Goal: Task Accomplishment & Management: Use online tool/utility

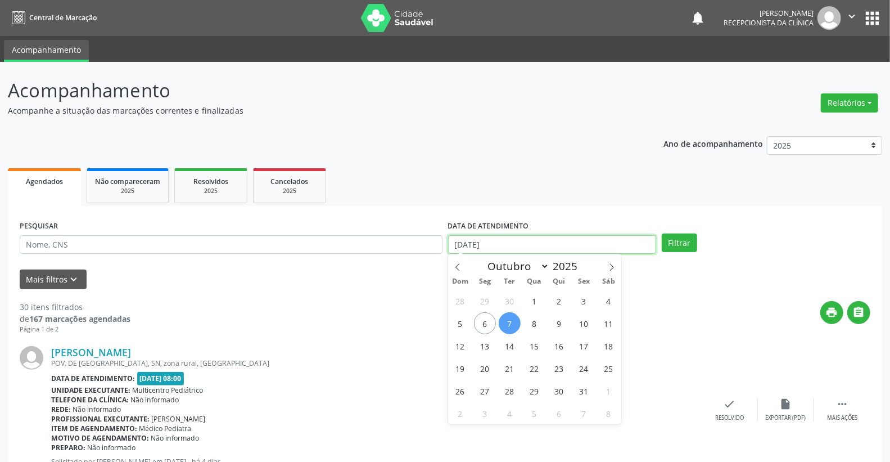
click at [551, 248] on input "[DATE]" at bounding box center [552, 244] width 209 height 19
click at [492, 324] on span "6" at bounding box center [485, 323] width 22 height 22
type input "[DATE]"
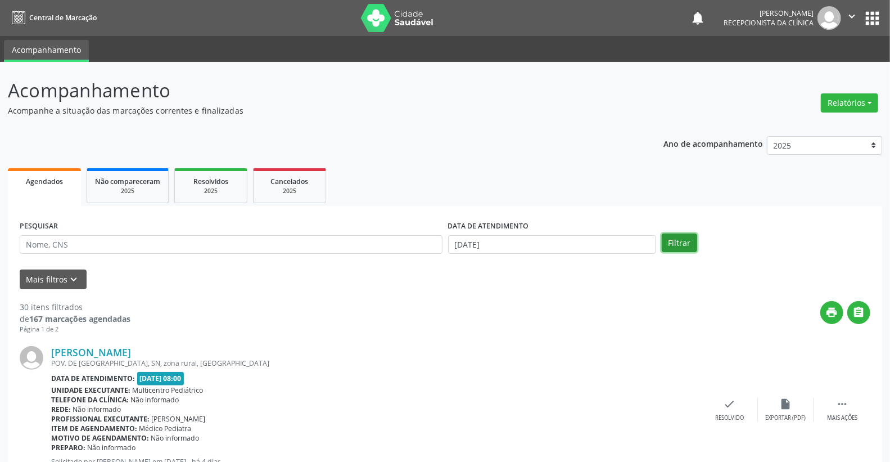
click at [687, 240] on button "Filtrar" at bounding box center [679, 242] width 35 height 19
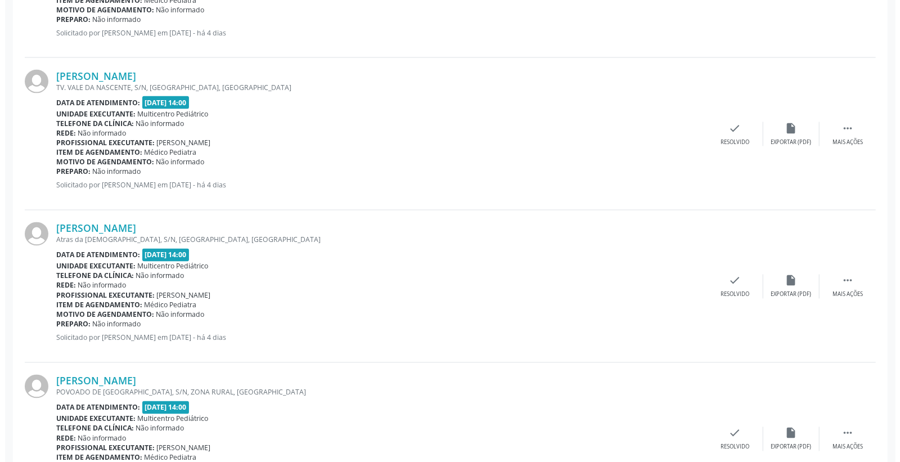
scroll to position [1250, 0]
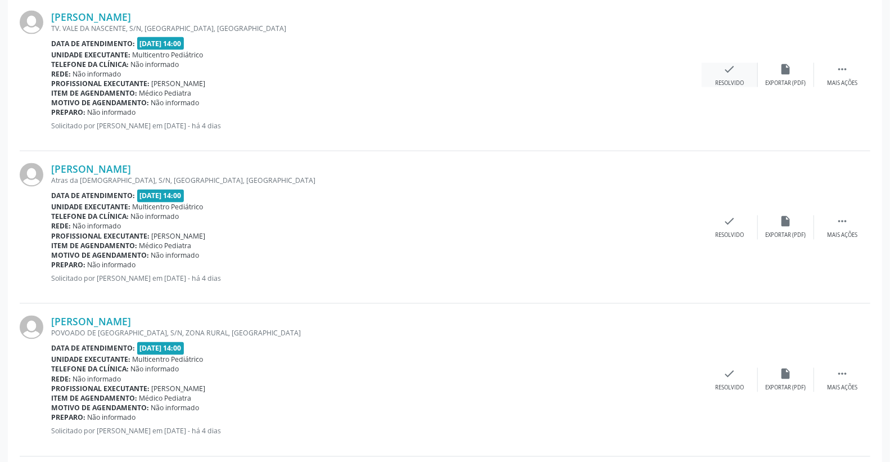
click at [727, 80] on div "Resolvido" at bounding box center [729, 83] width 29 height 8
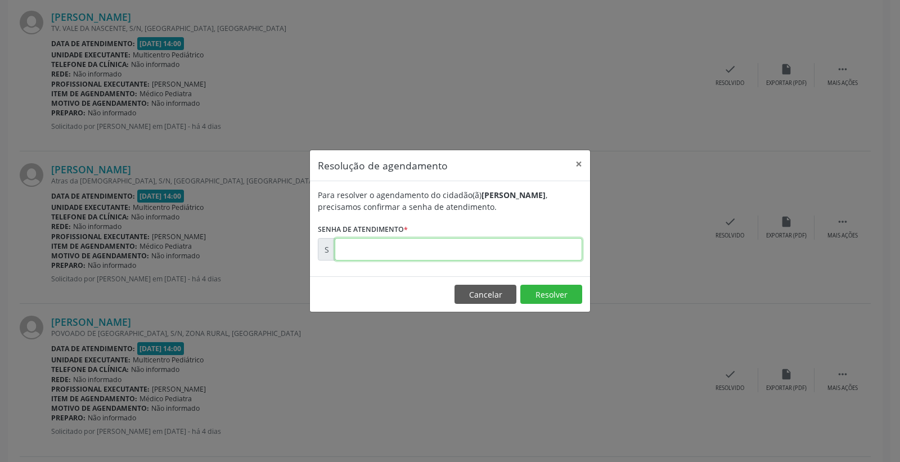
click at [474, 252] on input "text" at bounding box center [458, 249] width 247 height 22
type input "00180239"
drag, startPoint x: 547, startPoint y: 315, endPoint x: 550, endPoint y: 310, distance: 6.6
click at [549, 311] on div "Resolução de agendamento × Para resolver o agendamento do cidadão(ã) [PERSON_NA…" at bounding box center [450, 231] width 900 height 462
click at [558, 296] on button "Resolver" at bounding box center [551, 294] width 62 height 19
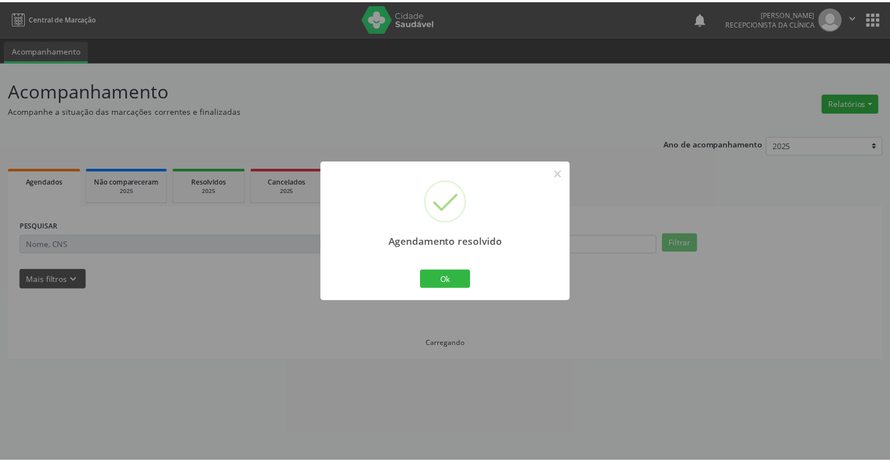
scroll to position [0, 0]
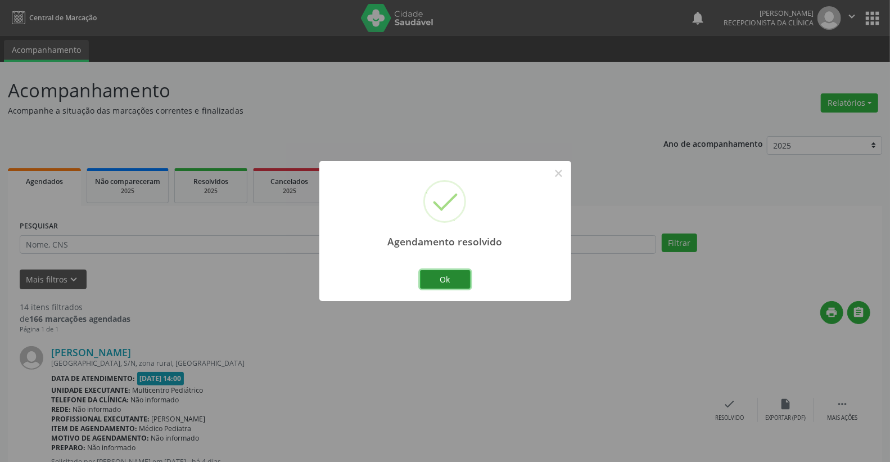
click at [457, 274] on button "Ok" at bounding box center [445, 279] width 51 height 19
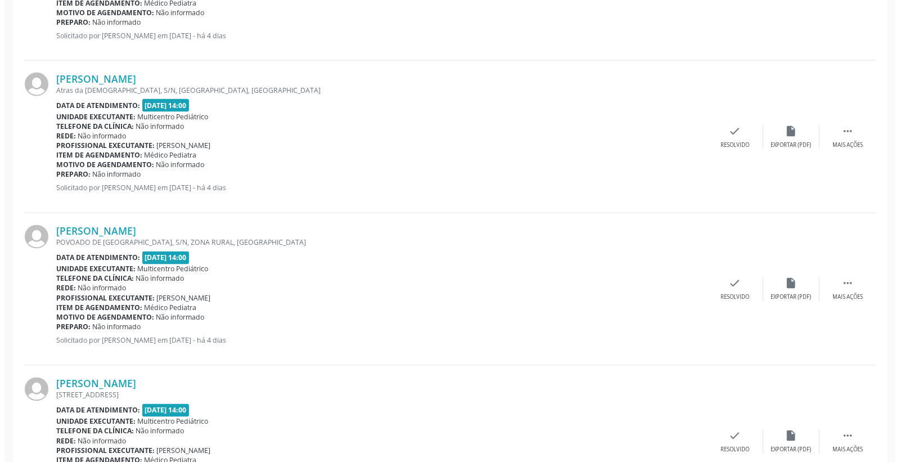
scroll to position [1062, 0]
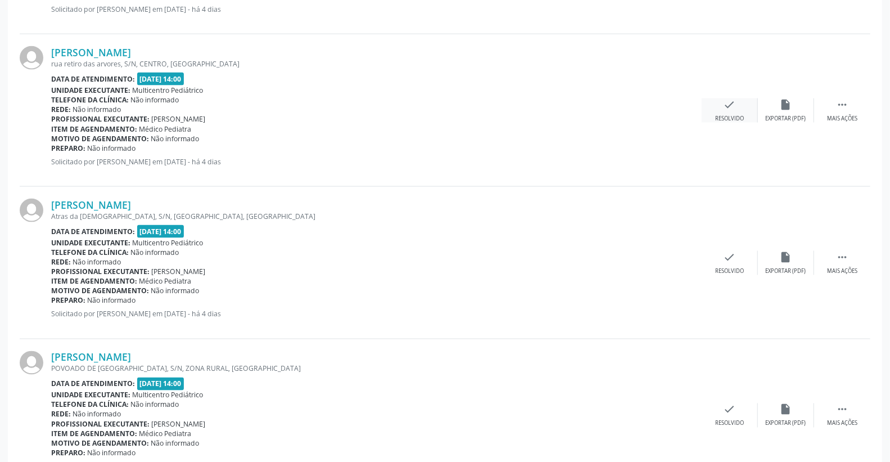
click at [730, 102] on icon "check" at bounding box center [730, 104] width 12 height 12
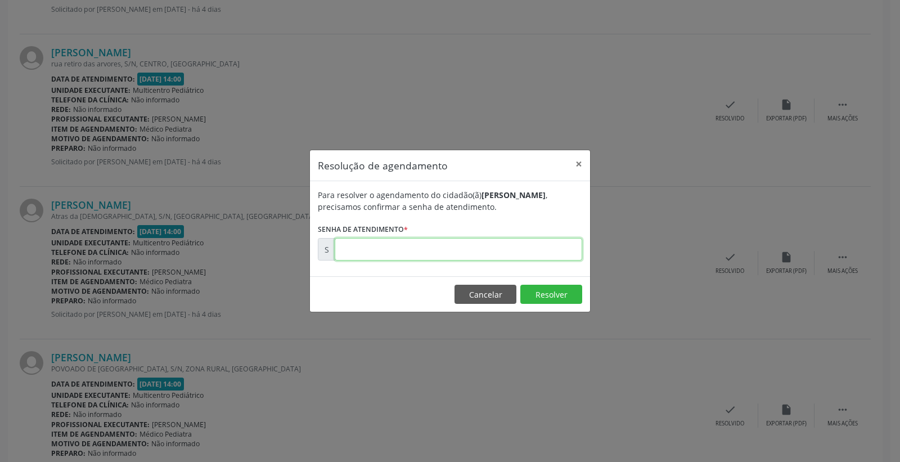
drag, startPoint x: 564, startPoint y: 254, endPoint x: 574, endPoint y: 242, distance: 15.2
click at [565, 251] on input "text" at bounding box center [458, 249] width 247 height 22
type input "00180214"
click at [544, 303] on button "Resolver" at bounding box center [551, 294] width 62 height 19
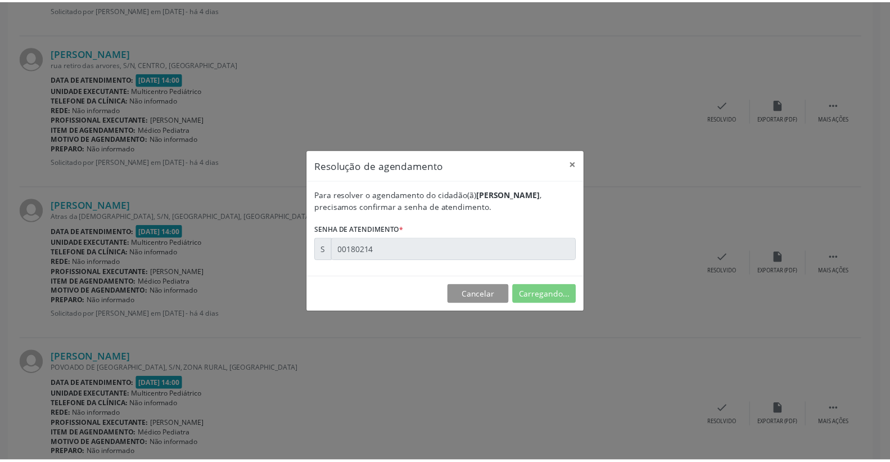
scroll to position [0, 0]
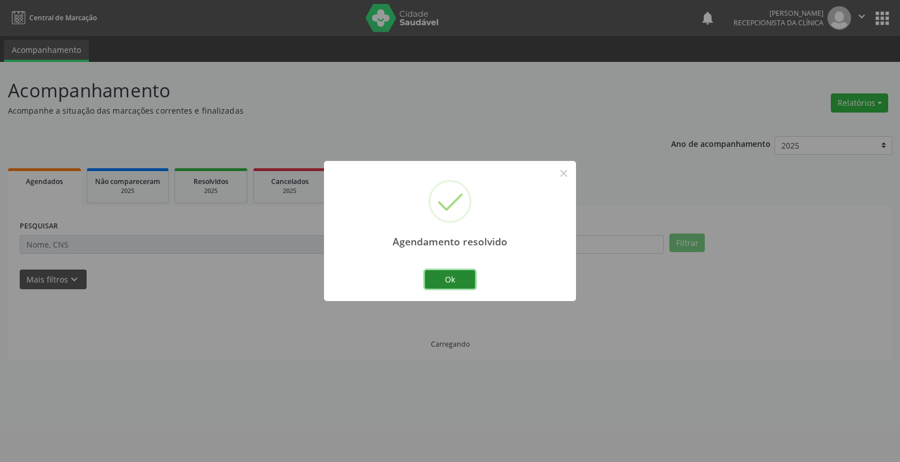
drag, startPoint x: 504, startPoint y: 270, endPoint x: 458, endPoint y: 285, distance: 48.9
click at [458, 279] on button "Ok" at bounding box center [450, 279] width 51 height 19
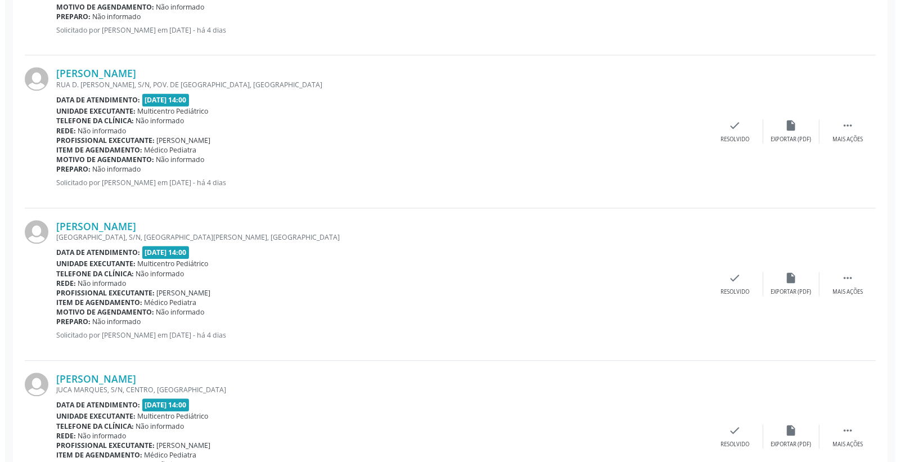
scroll to position [1499, 0]
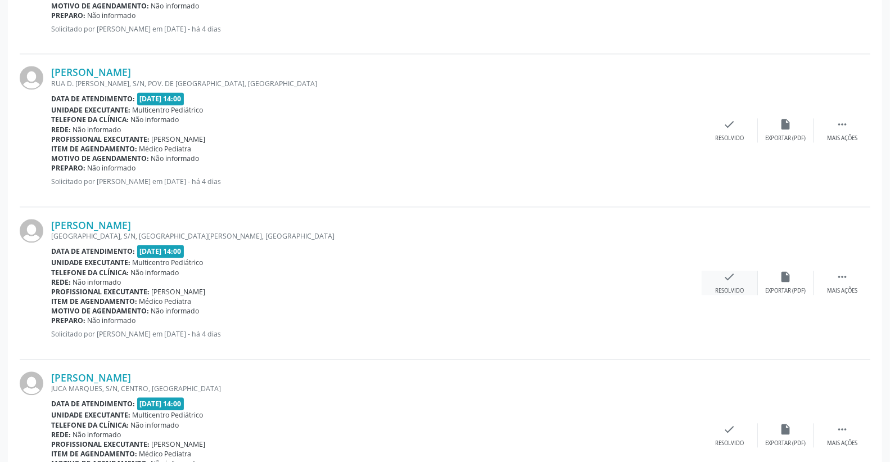
click at [731, 276] on icon "check" at bounding box center [730, 276] width 12 height 12
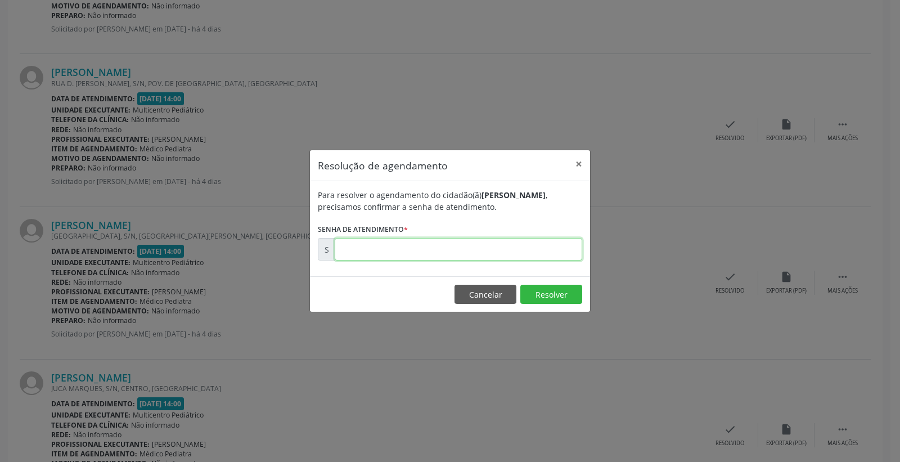
click at [555, 248] on input "text" at bounding box center [458, 249] width 247 height 22
type input "00180391"
drag, startPoint x: 534, startPoint y: 296, endPoint x: 520, endPoint y: 305, distance: 16.7
click at [533, 297] on button "Resolver" at bounding box center [551, 294] width 62 height 19
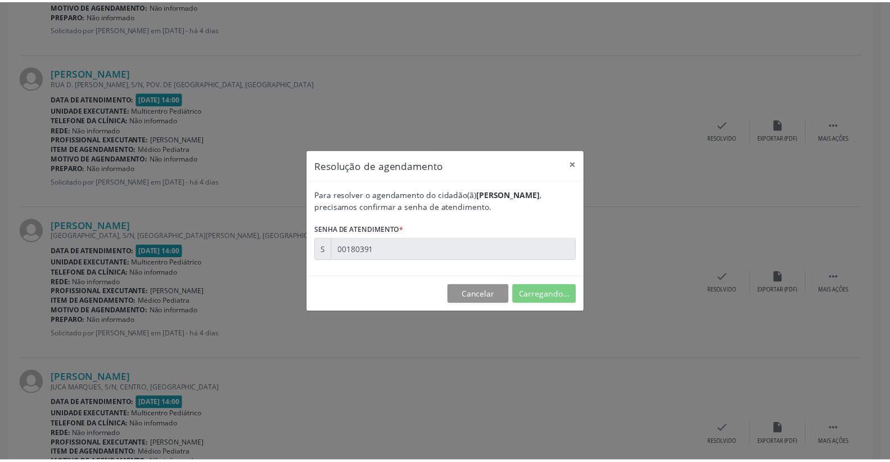
scroll to position [0, 0]
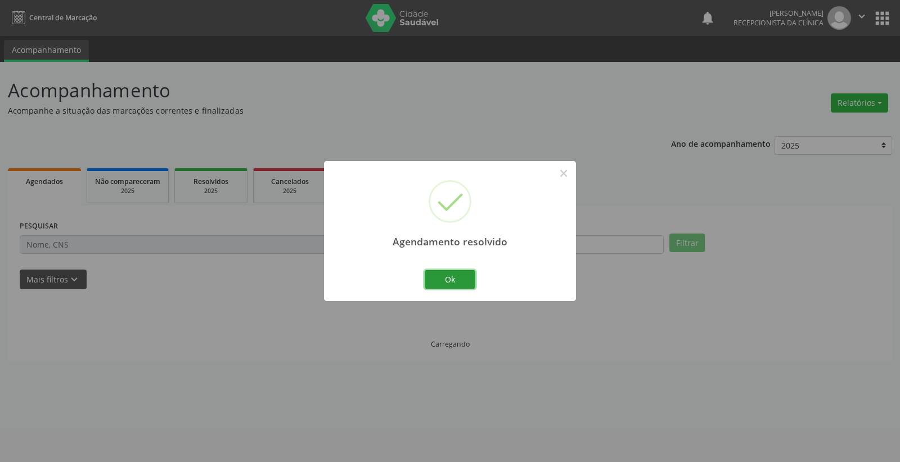
click at [435, 276] on button "Ok" at bounding box center [450, 279] width 51 height 19
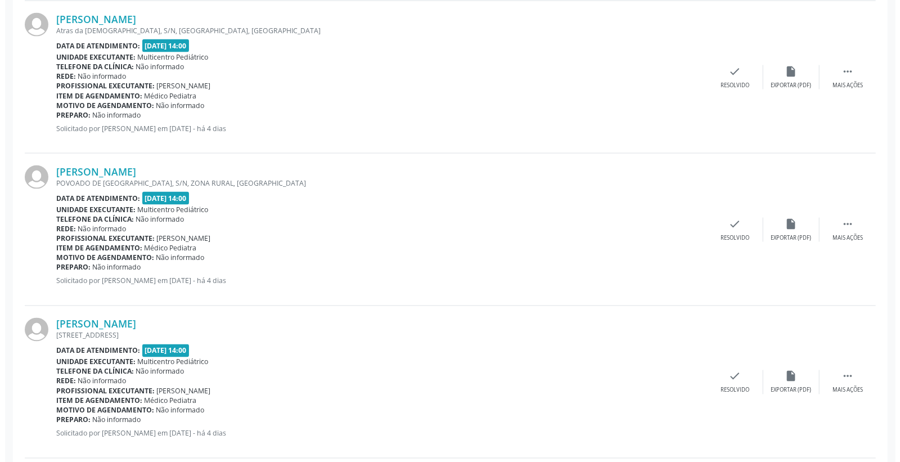
scroll to position [1062, 0]
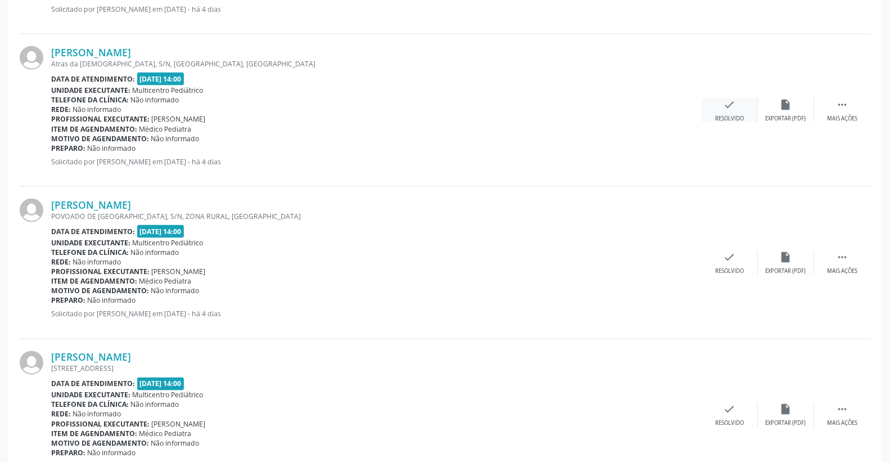
click at [734, 104] on icon "check" at bounding box center [730, 104] width 12 height 12
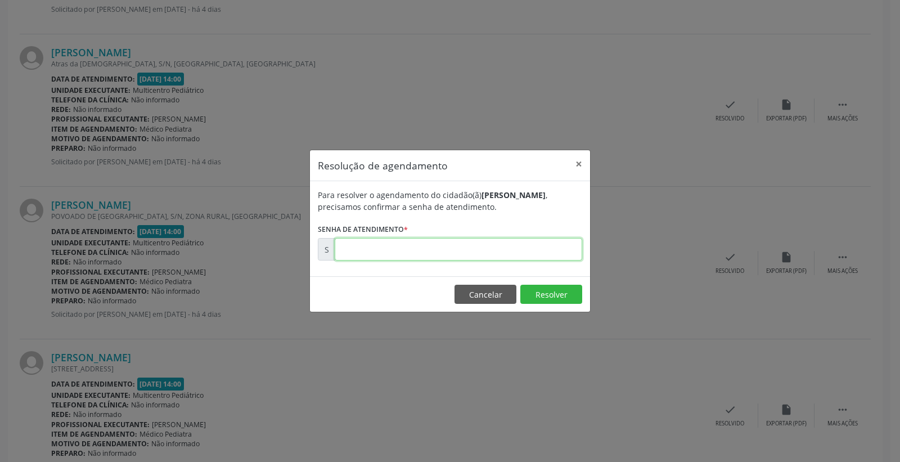
click at [536, 244] on input "text" at bounding box center [458, 249] width 247 height 22
type input "00180254"
click at [552, 289] on footer "Cancelar Resolver" at bounding box center [450, 293] width 280 height 35
click at [549, 290] on footer "Cancelar Resolver" at bounding box center [450, 293] width 280 height 35
click at [549, 291] on button "Resolver" at bounding box center [551, 294] width 62 height 19
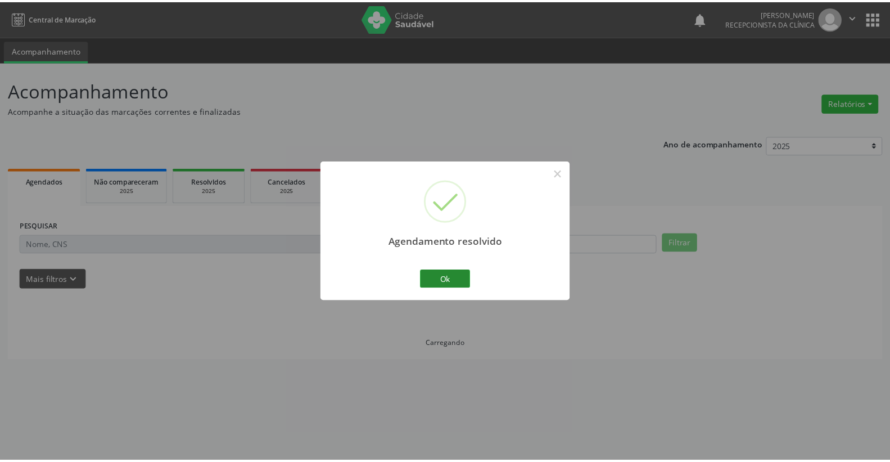
scroll to position [0, 0]
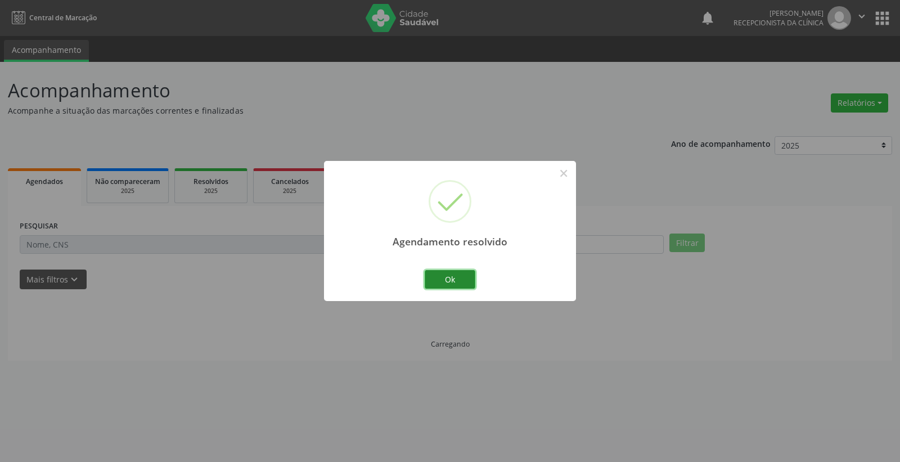
click at [454, 281] on button "Ok" at bounding box center [450, 279] width 51 height 19
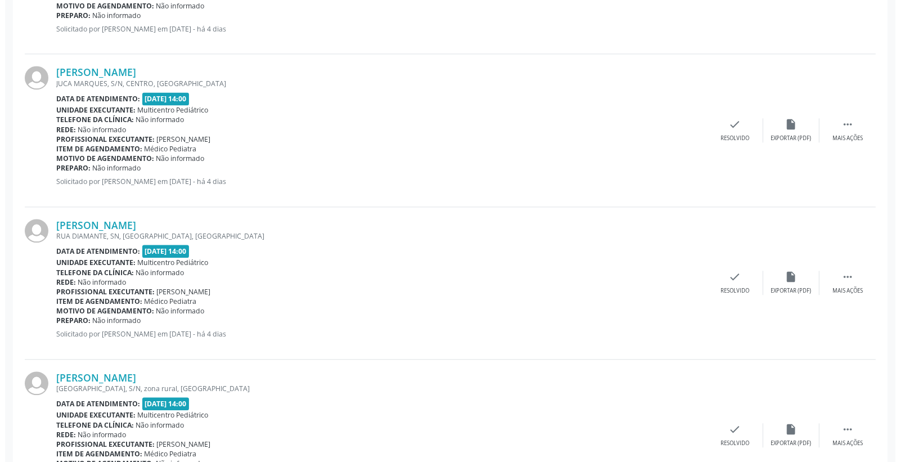
scroll to position [1567, 0]
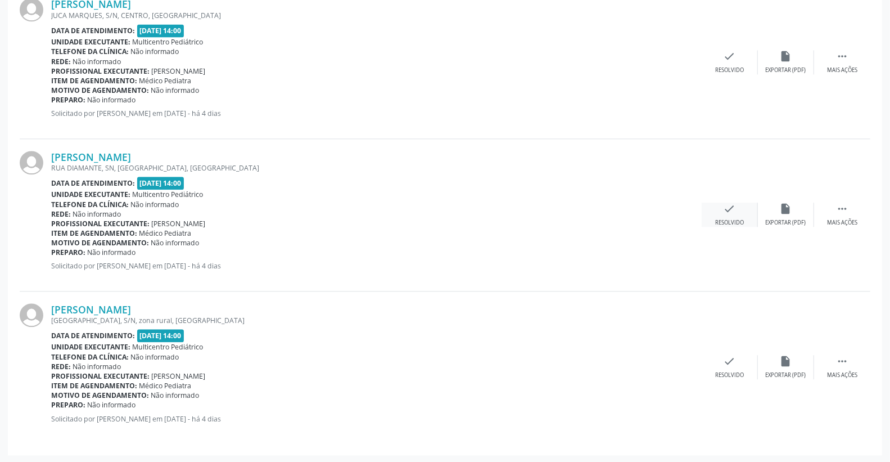
click at [720, 210] on div "check Resolvido" at bounding box center [730, 214] width 56 height 24
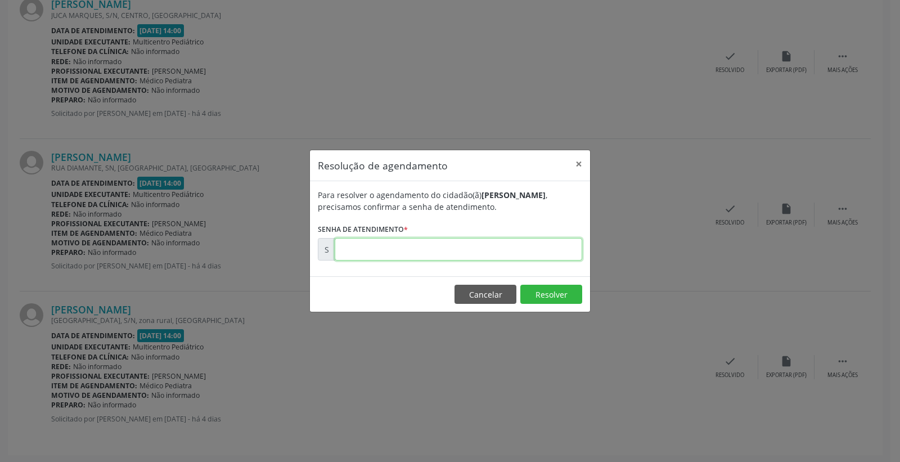
drag, startPoint x: 569, startPoint y: 256, endPoint x: 565, endPoint y: 251, distance: 6.4
click at [567, 256] on input "text" at bounding box center [458, 249] width 247 height 22
type input "00180446"
click at [544, 294] on button "Resolver" at bounding box center [551, 294] width 62 height 19
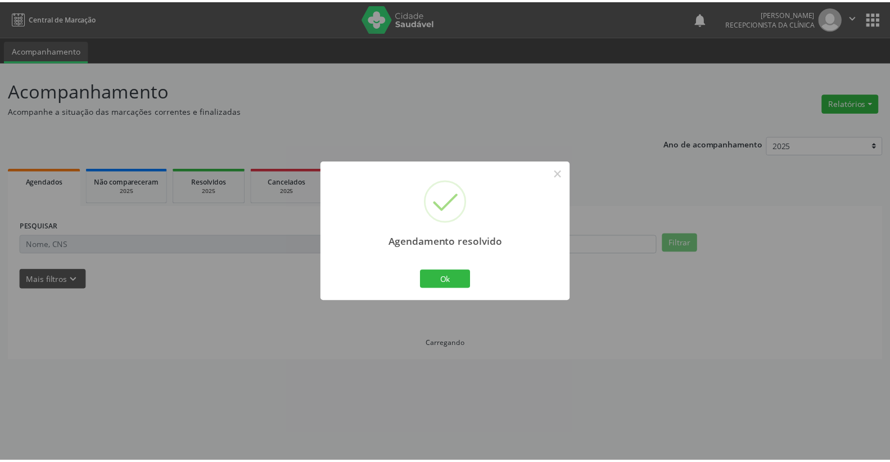
scroll to position [0, 0]
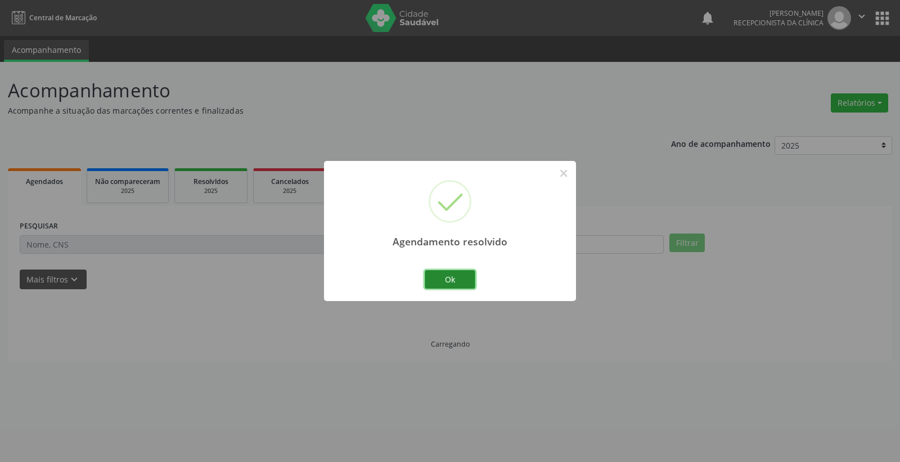
click at [459, 282] on button "Ok" at bounding box center [450, 279] width 51 height 19
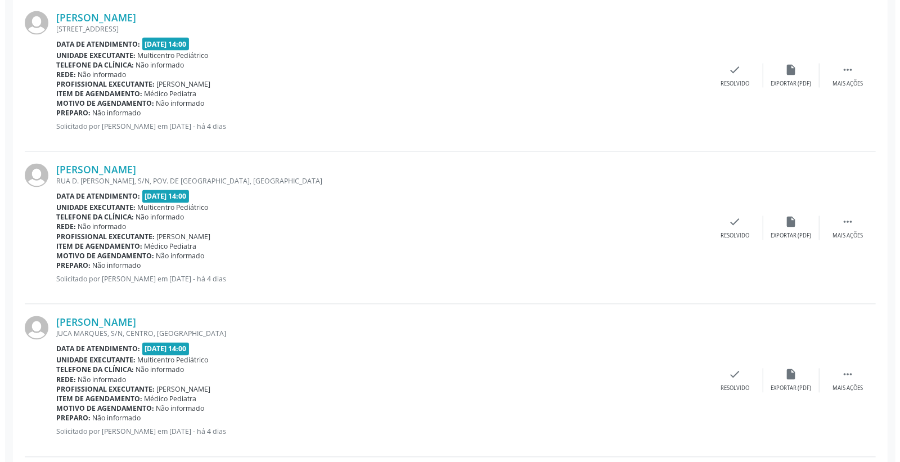
scroll to position [1250, 0]
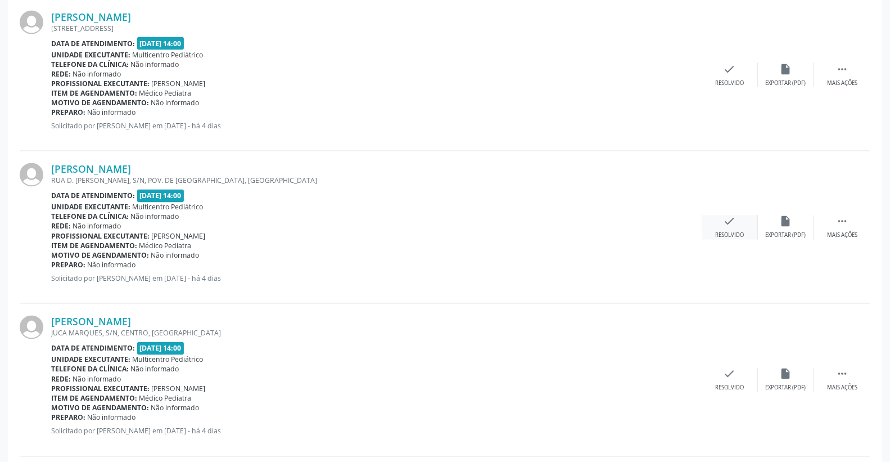
click at [737, 222] on div "check Resolvido" at bounding box center [730, 227] width 56 height 24
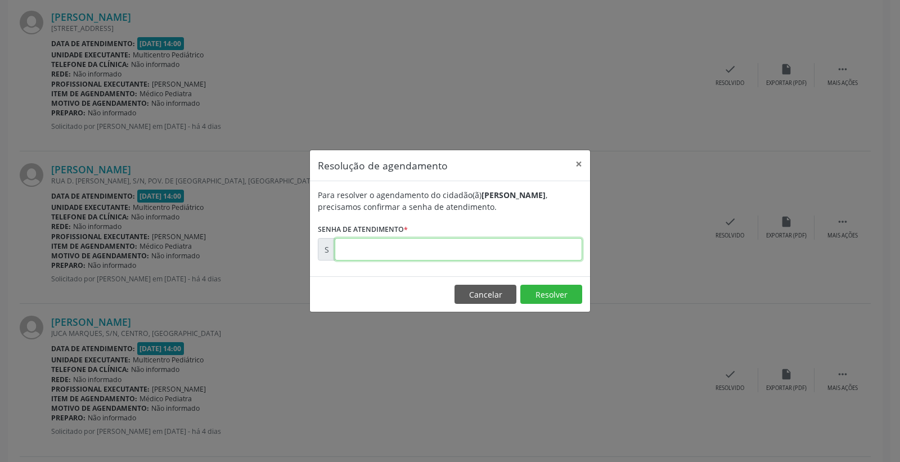
click at [543, 255] on input "text" at bounding box center [458, 249] width 247 height 22
type input "00180318"
drag, startPoint x: 530, startPoint y: 277, endPoint x: 548, endPoint y: 292, distance: 23.1
click at [531, 279] on footer "Cancelar Resolver" at bounding box center [450, 293] width 280 height 35
click at [548, 293] on button "Resolver" at bounding box center [551, 294] width 62 height 19
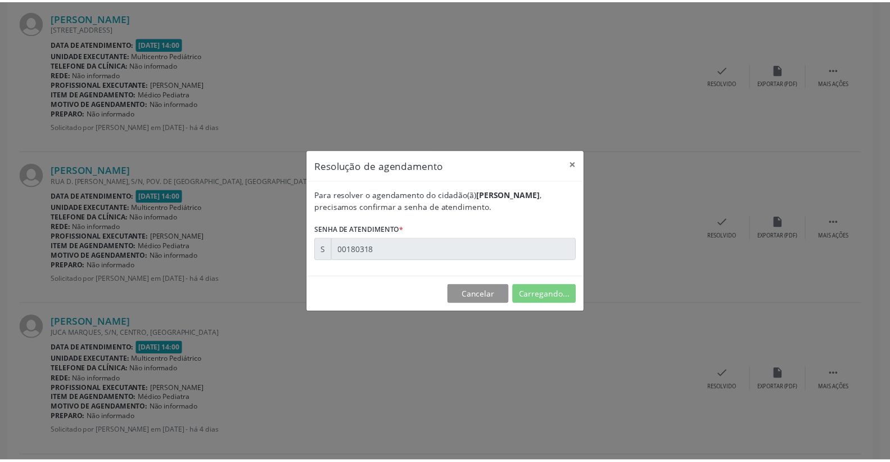
scroll to position [0, 0]
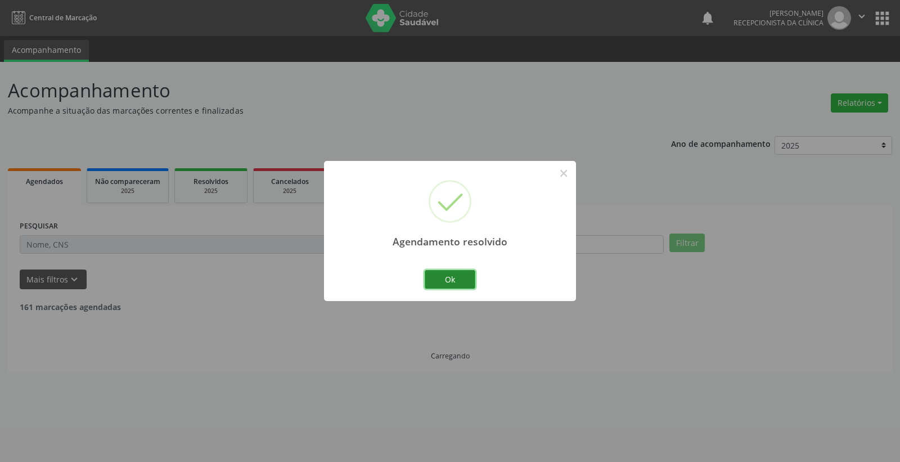
click at [448, 274] on button "Ok" at bounding box center [450, 279] width 51 height 19
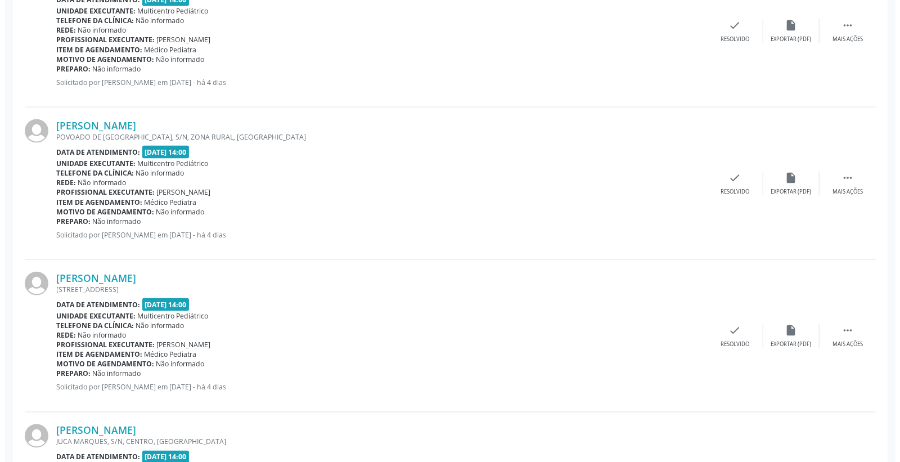
scroll to position [999, 0]
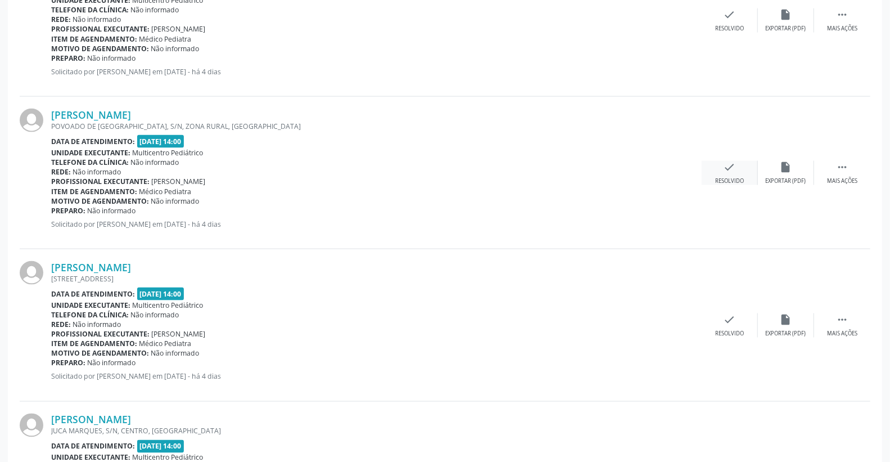
click at [732, 165] on icon "check" at bounding box center [730, 167] width 12 height 12
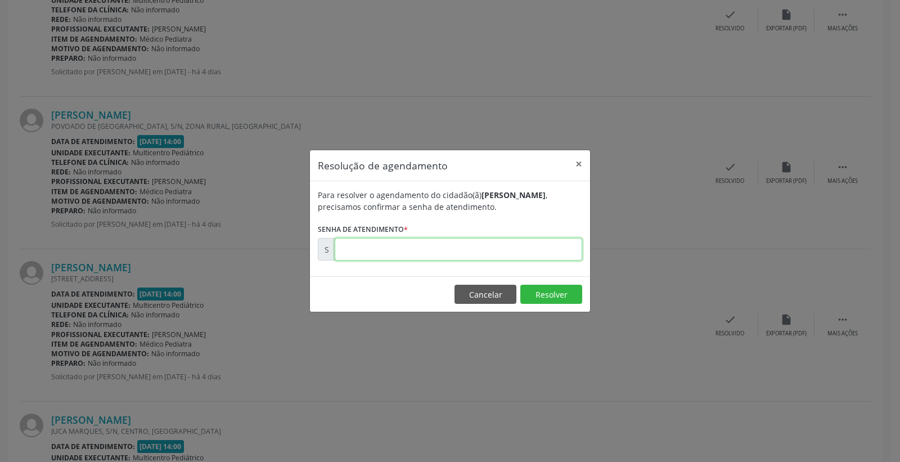
click at [544, 244] on input "text" at bounding box center [458, 249] width 247 height 22
type input "00180279"
click at [557, 295] on button "Resolver" at bounding box center [551, 294] width 62 height 19
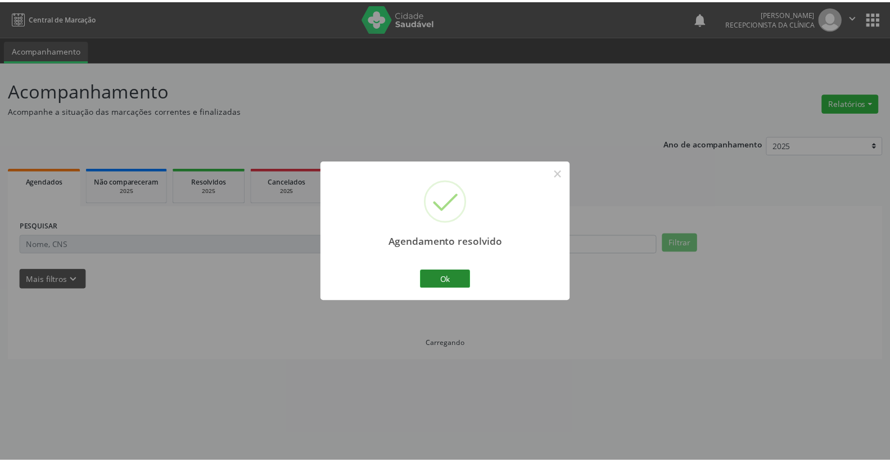
scroll to position [0, 0]
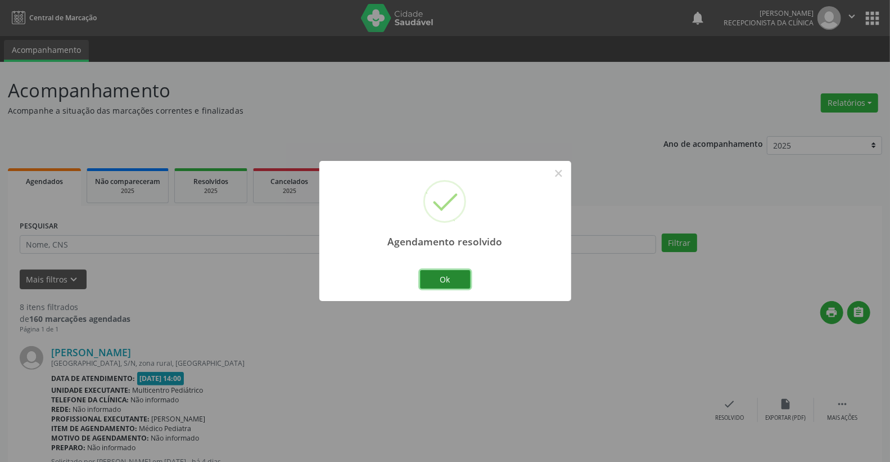
click at [443, 285] on button "Ok" at bounding box center [445, 279] width 51 height 19
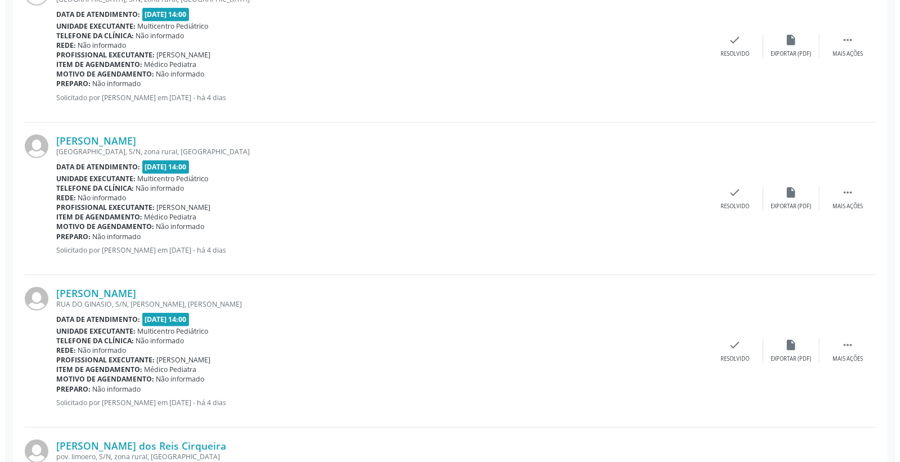
scroll to position [375, 0]
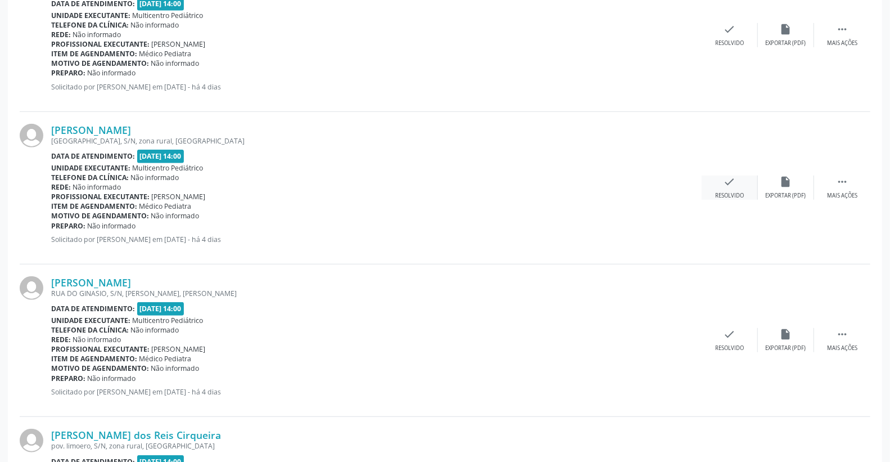
click at [726, 175] on icon "check" at bounding box center [730, 181] width 12 height 12
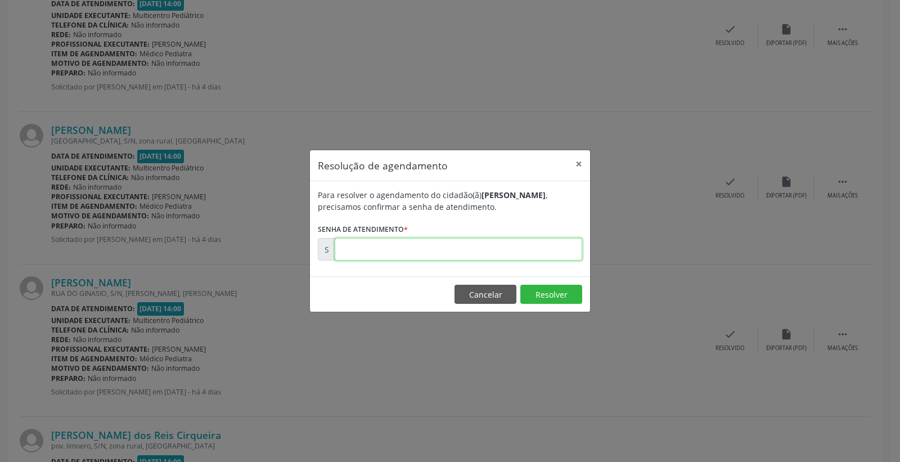
click at [543, 251] on input "text" at bounding box center [458, 249] width 247 height 22
type input "00180138"
click at [554, 292] on button "Resolver" at bounding box center [551, 294] width 62 height 19
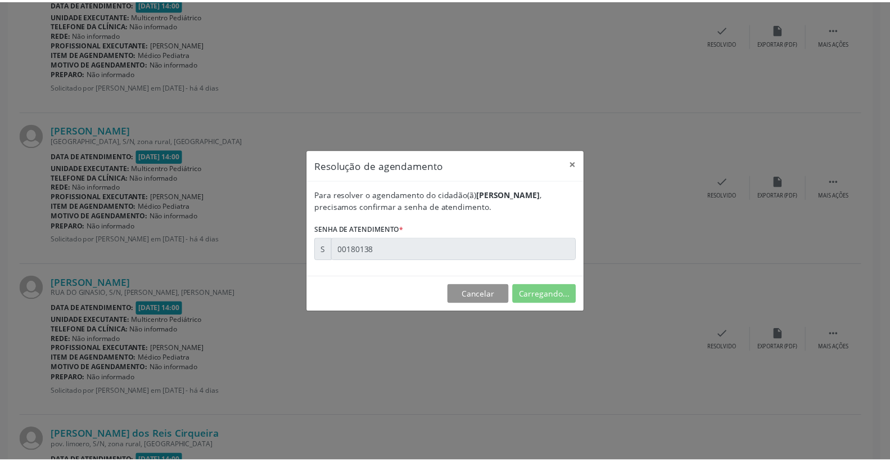
scroll to position [0, 0]
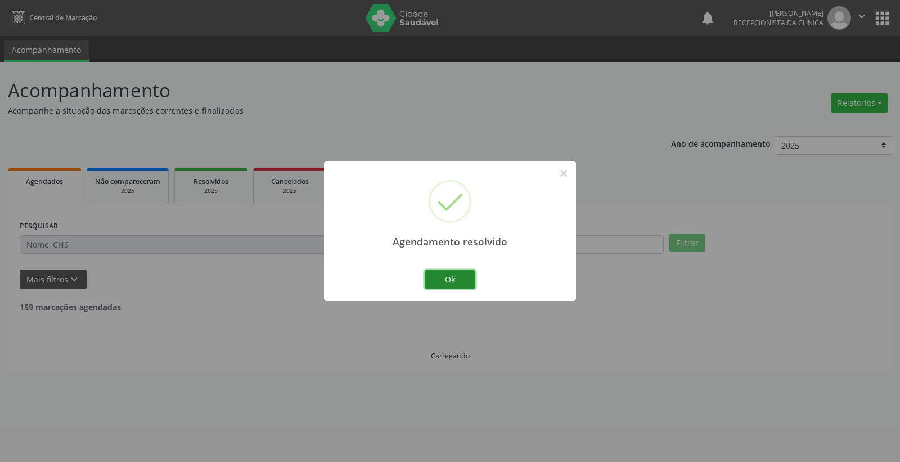
click at [444, 282] on button "Ok" at bounding box center [450, 279] width 51 height 19
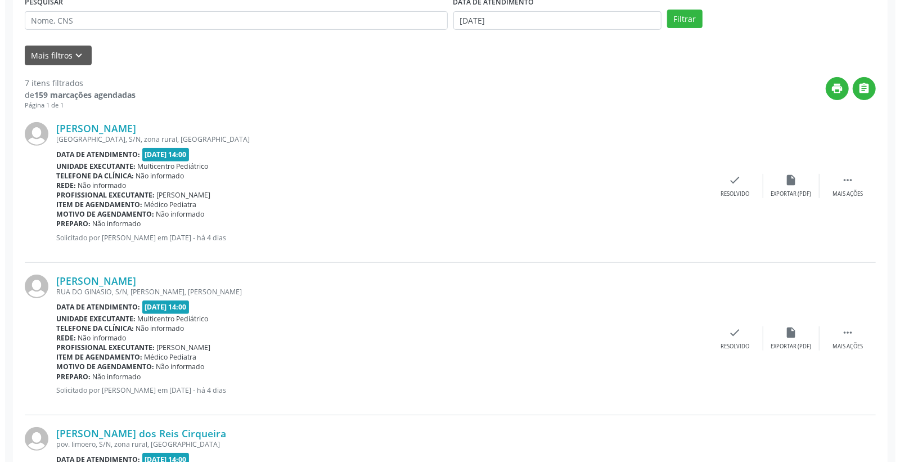
scroll to position [250, 0]
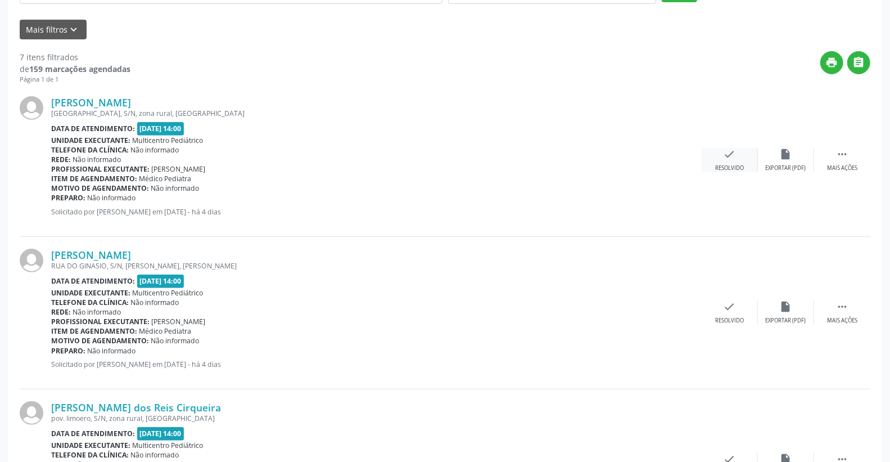
click at [742, 156] on div "check Resolvido" at bounding box center [730, 160] width 56 height 24
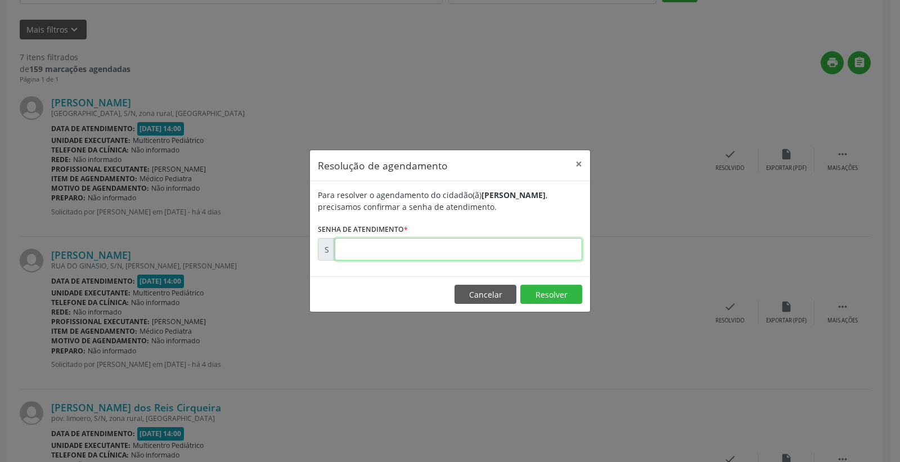
drag, startPoint x: 542, startPoint y: 243, endPoint x: 554, endPoint y: 243, distance: 12.4
click at [550, 244] on input "text" at bounding box center [458, 249] width 247 height 22
type input "00180136"
click at [543, 302] on button "Resolver" at bounding box center [551, 294] width 62 height 19
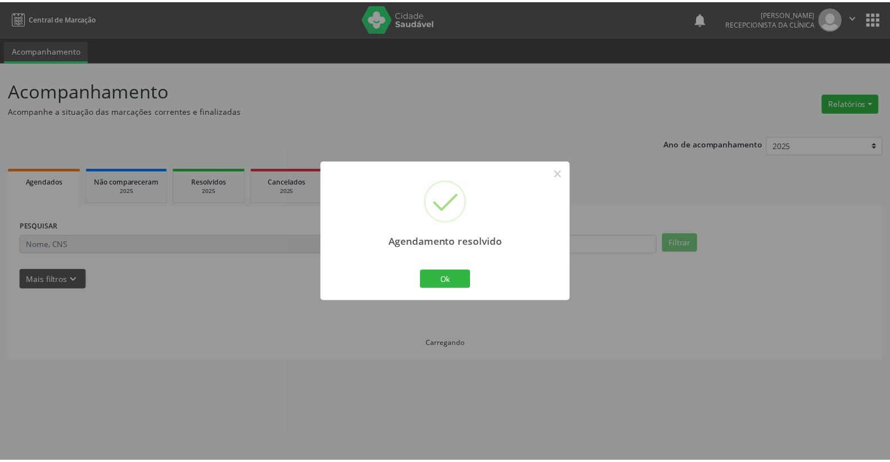
scroll to position [0, 0]
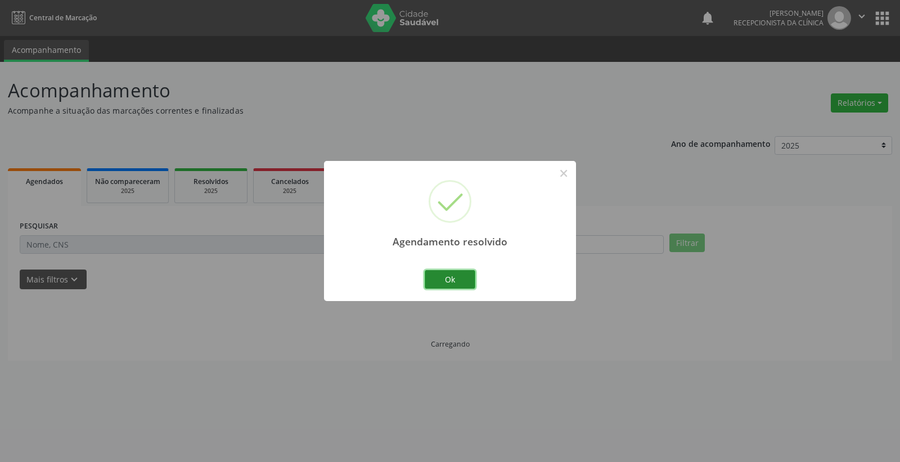
click at [448, 280] on button "Ok" at bounding box center [450, 279] width 51 height 19
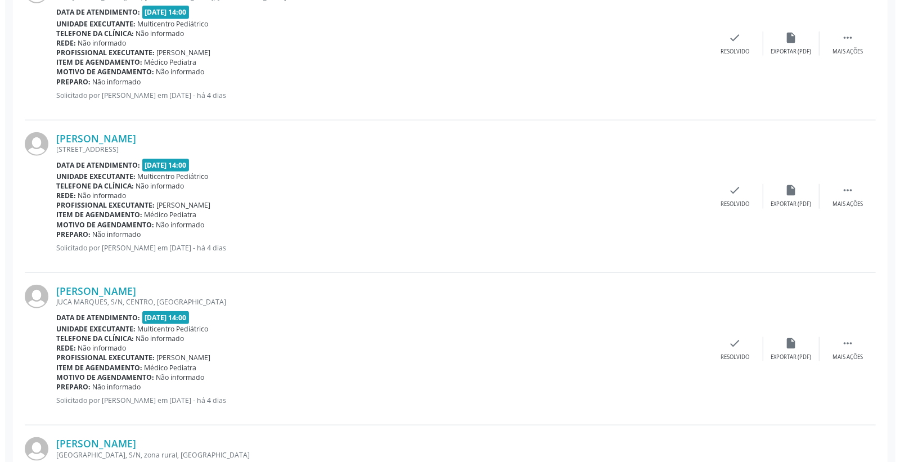
scroll to position [805, 0]
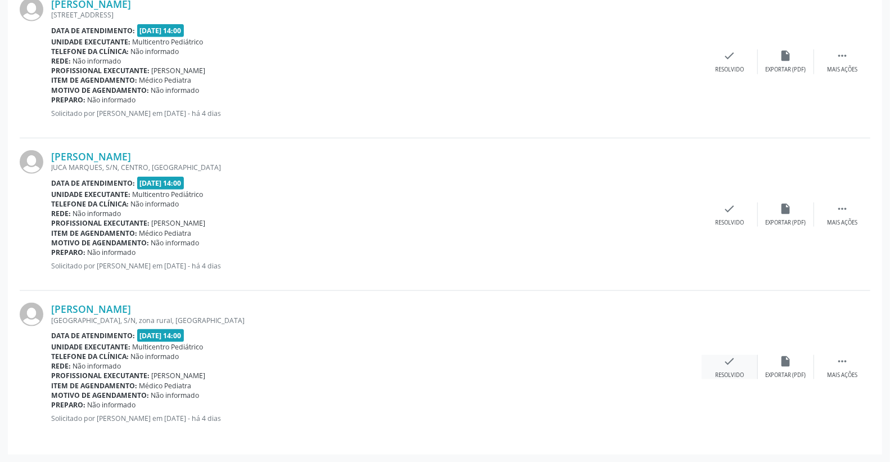
click at [738, 358] on div "check Resolvido" at bounding box center [730, 367] width 56 height 24
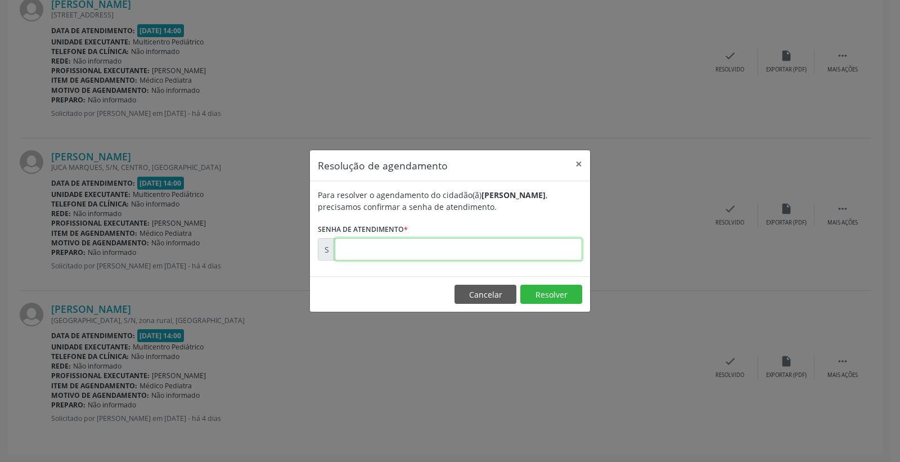
click at [524, 256] on input "text" at bounding box center [458, 249] width 247 height 22
type input "00180454"
click at [534, 290] on button "Resolver" at bounding box center [551, 294] width 62 height 19
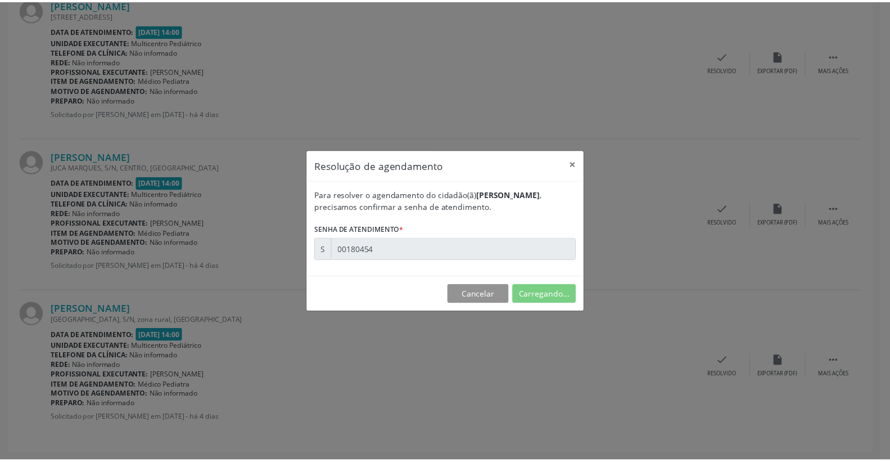
scroll to position [0, 0]
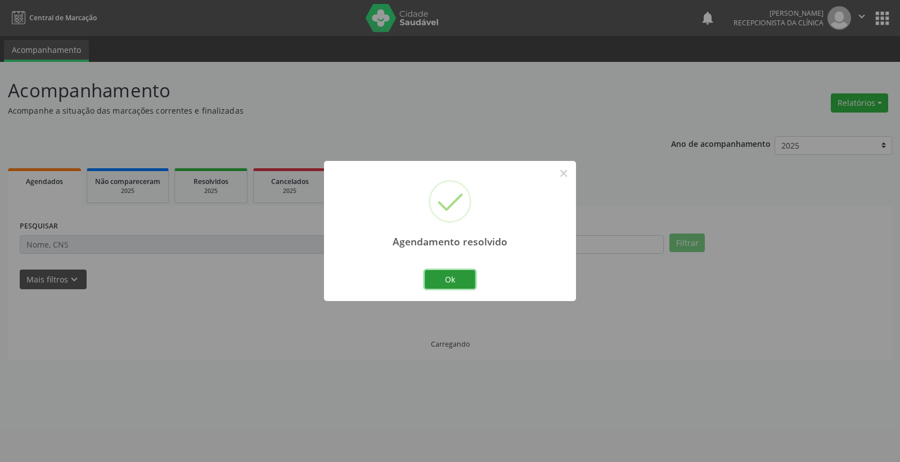
click at [459, 276] on button "Ok" at bounding box center [450, 279] width 51 height 19
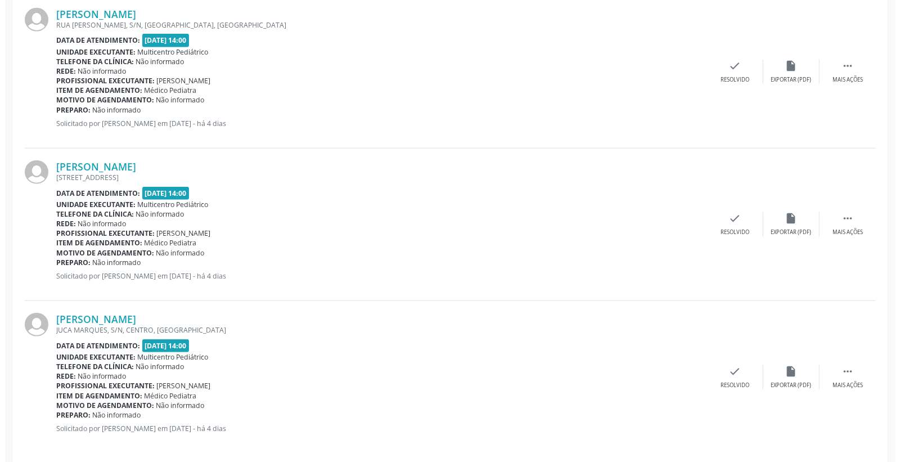
scroll to position [653, 0]
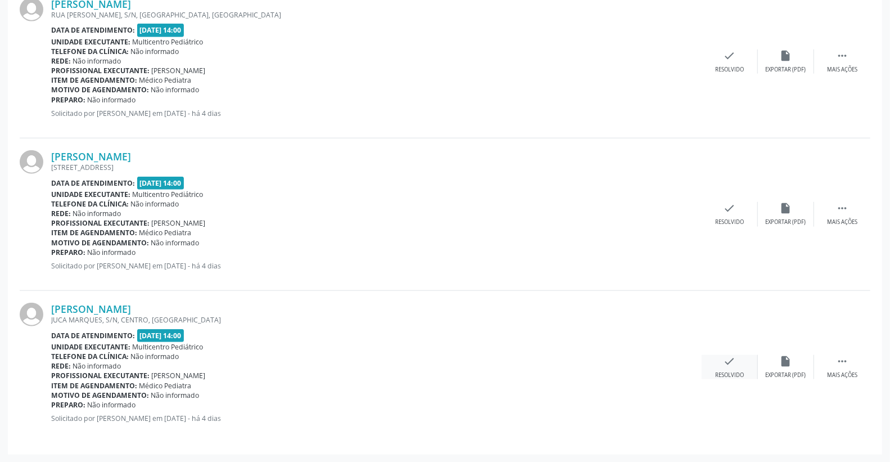
click at [734, 363] on icon "check" at bounding box center [730, 361] width 12 height 12
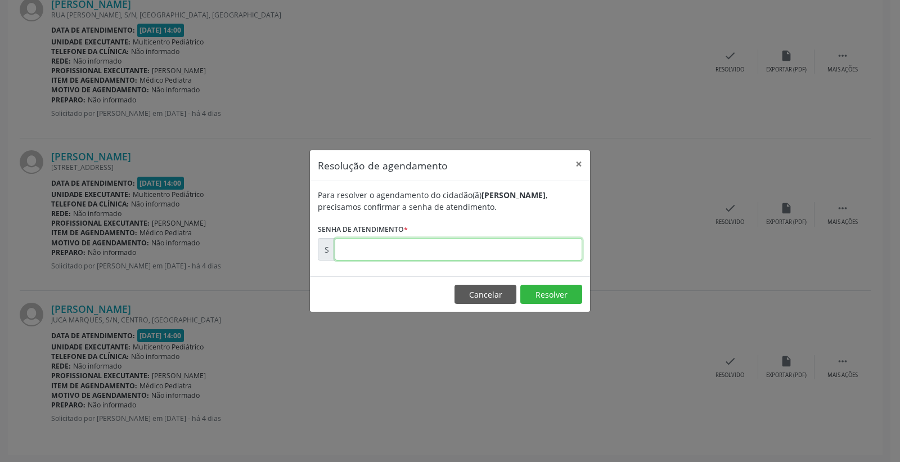
click at [501, 250] on input "text" at bounding box center [458, 249] width 247 height 22
type input "00180438"
click at [547, 286] on button "Resolver" at bounding box center [551, 294] width 62 height 19
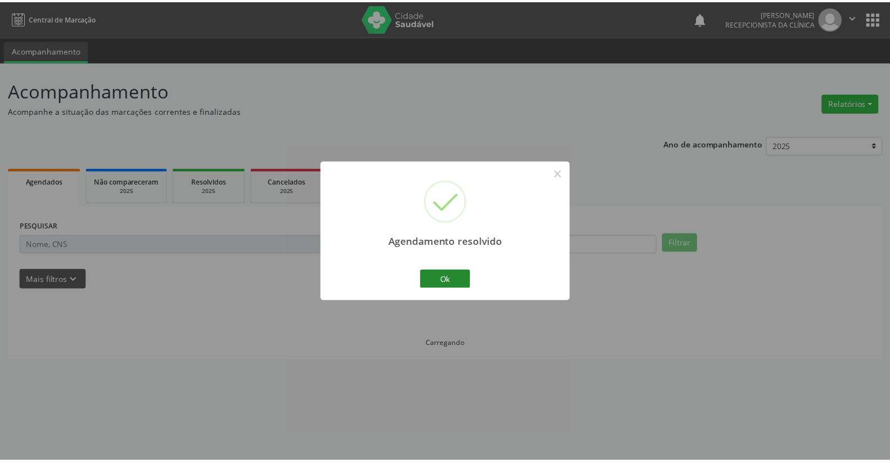
scroll to position [0, 0]
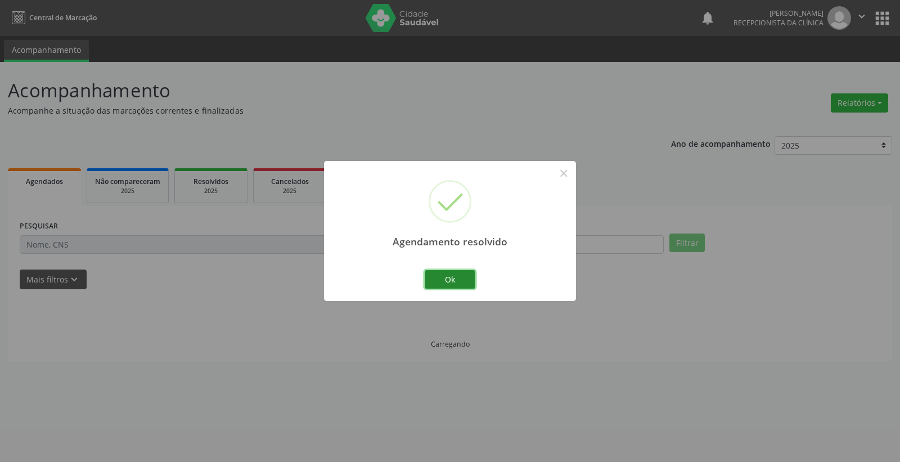
click at [449, 279] on button "Ok" at bounding box center [450, 279] width 51 height 19
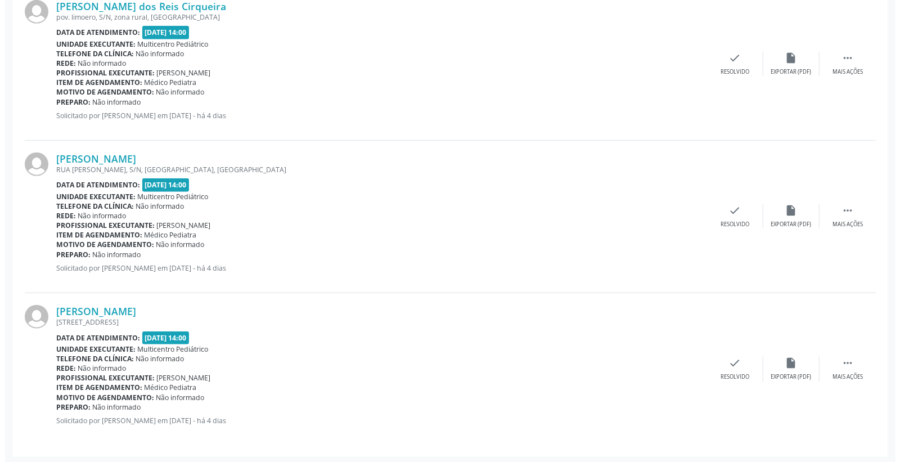
scroll to position [499, 0]
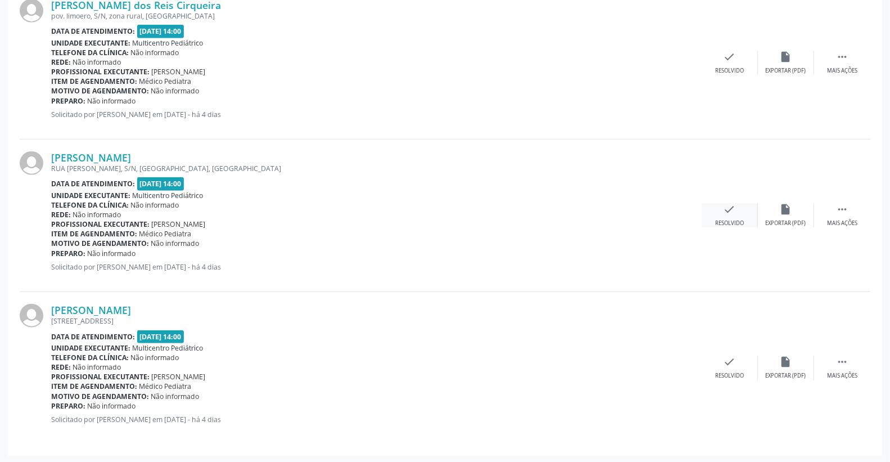
click at [724, 214] on icon "check" at bounding box center [730, 209] width 12 height 12
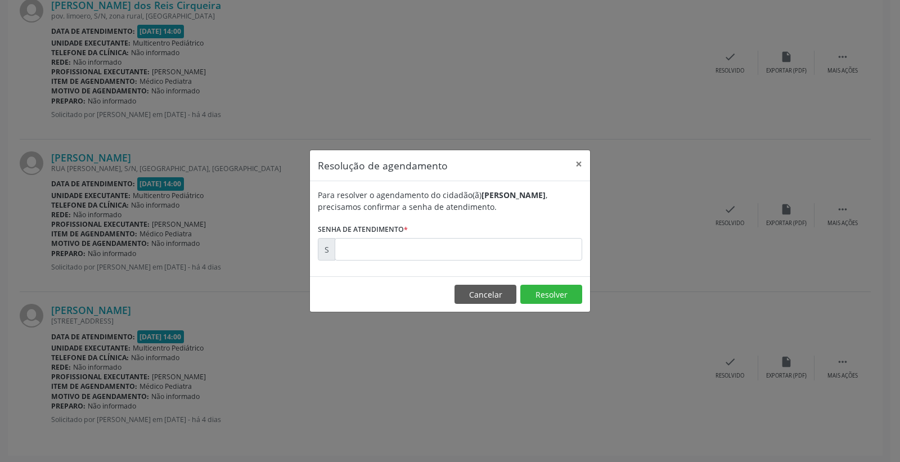
drag, startPoint x: 541, startPoint y: 267, endPoint x: 531, endPoint y: 255, distance: 14.8
click at [536, 265] on div "Para resolver o agendamento do cidadão(ã) Lua [PERSON_NAME] , precisamos confir…" at bounding box center [450, 228] width 280 height 95
click at [531, 255] on input "text" at bounding box center [458, 249] width 247 height 22
type input "00180208"
click at [542, 286] on button "Resolver" at bounding box center [551, 294] width 62 height 19
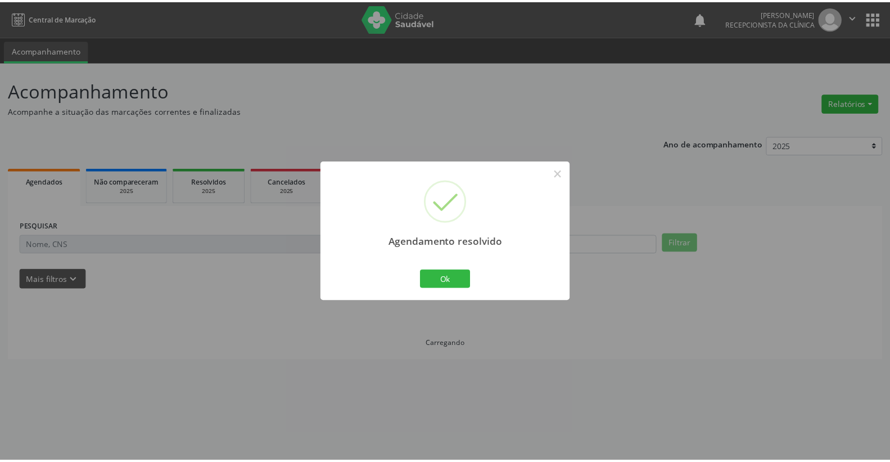
scroll to position [0, 0]
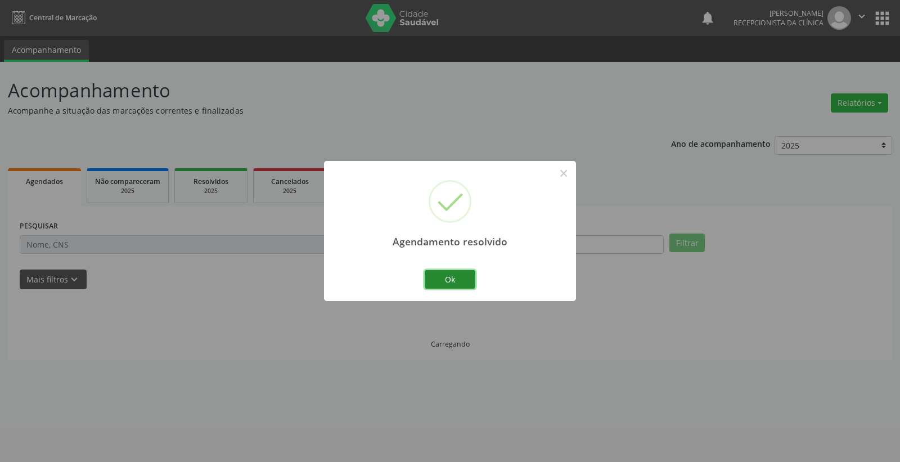
click at [452, 278] on button "Ok" at bounding box center [450, 279] width 51 height 19
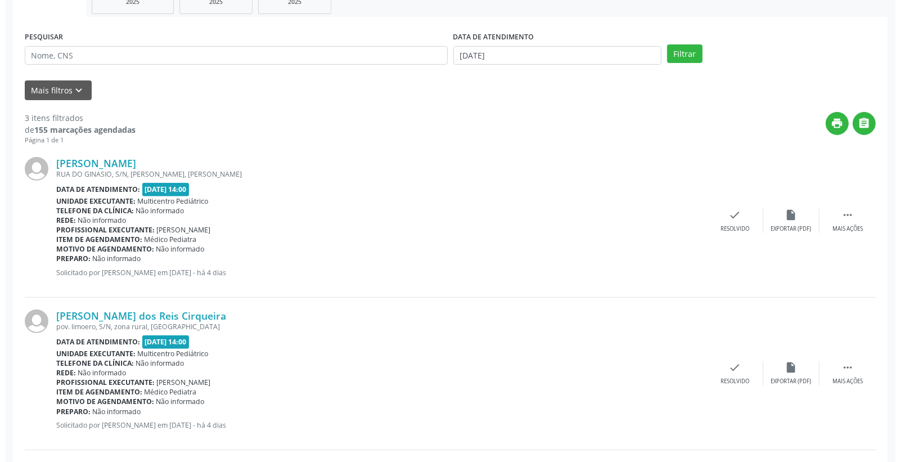
scroll to position [250, 0]
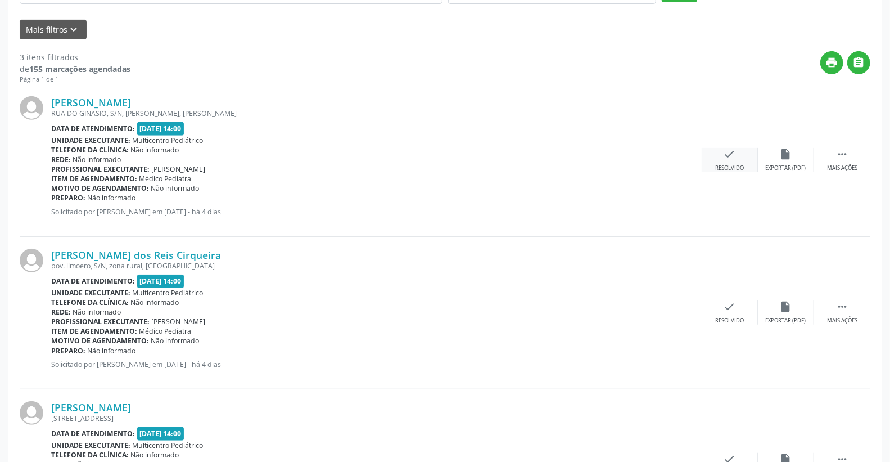
click at [730, 150] on icon "check" at bounding box center [730, 154] width 12 height 12
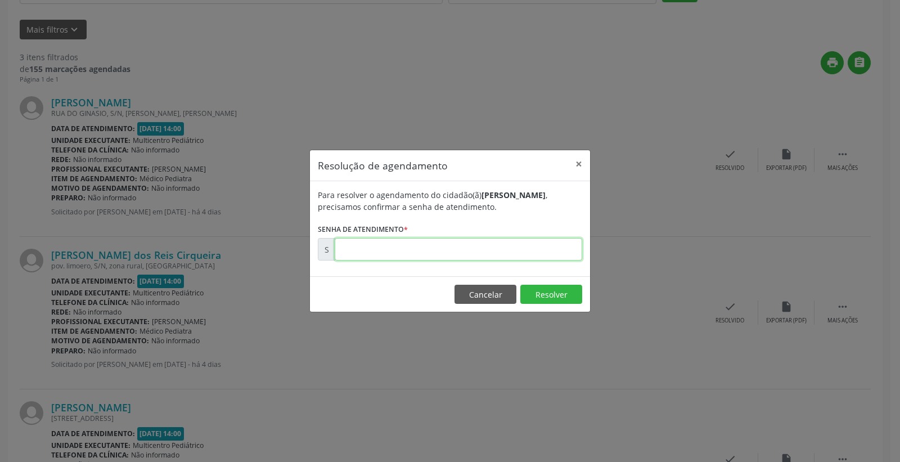
click at [504, 259] on input "text" at bounding box center [458, 249] width 247 height 22
type input "00180191"
click at [531, 296] on button "Resolver" at bounding box center [551, 294] width 62 height 19
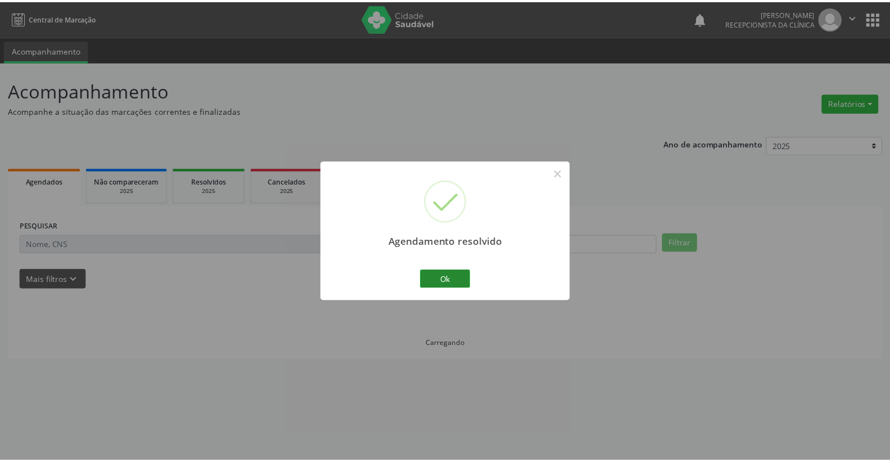
scroll to position [0, 0]
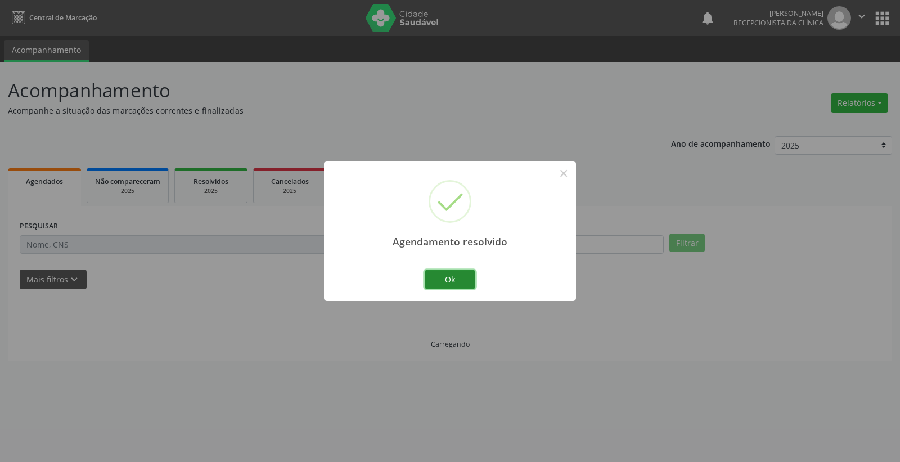
click at [436, 277] on button "Ok" at bounding box center [450, 279] width 51 height 19
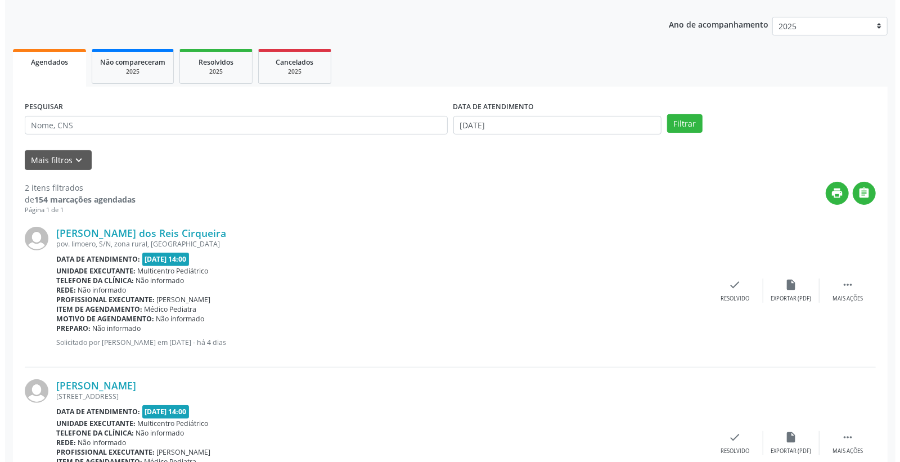
scroll to position [195, 0]
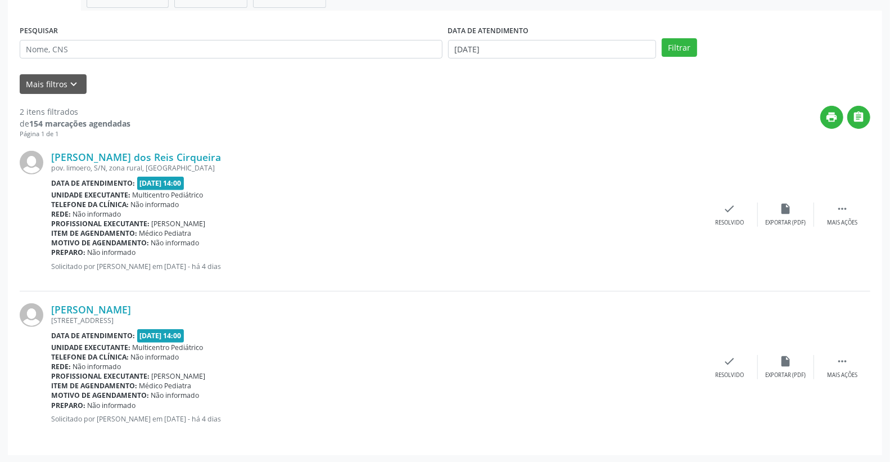
click at [397, 222] on div "Profissional executante: [PERSON_NAME]" at bounding box center [376, 224] width 651 height 10
click at [732, 362] on icon "check" at bounding box center [730, 361] width 12 height 12
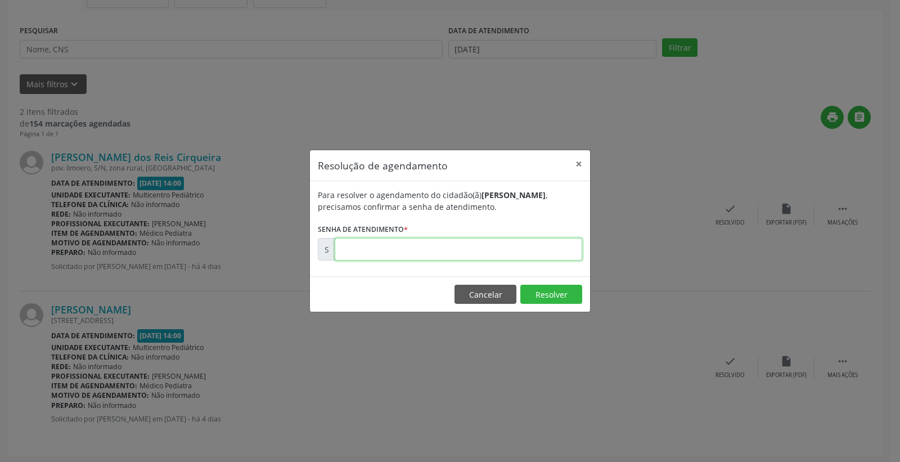
click at [496, 256] on input "text" at bounding box center [458, 249] width 247 height 22
type input "00180299"
click at [562, 295] on button "Resolver" at bounding box center [551, 294] width 62 height 19
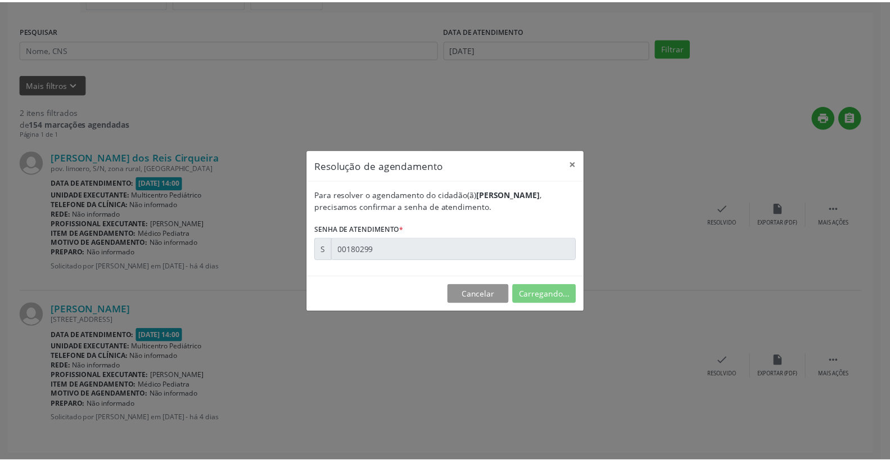
scroll to position [0, 0]
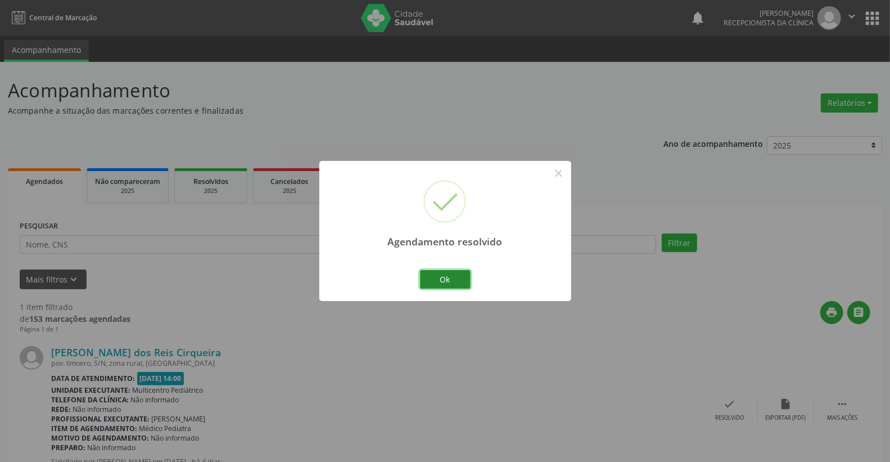
click at [444, 274] on button "Ok" at bounding box center [445, 279] width 51 height 19
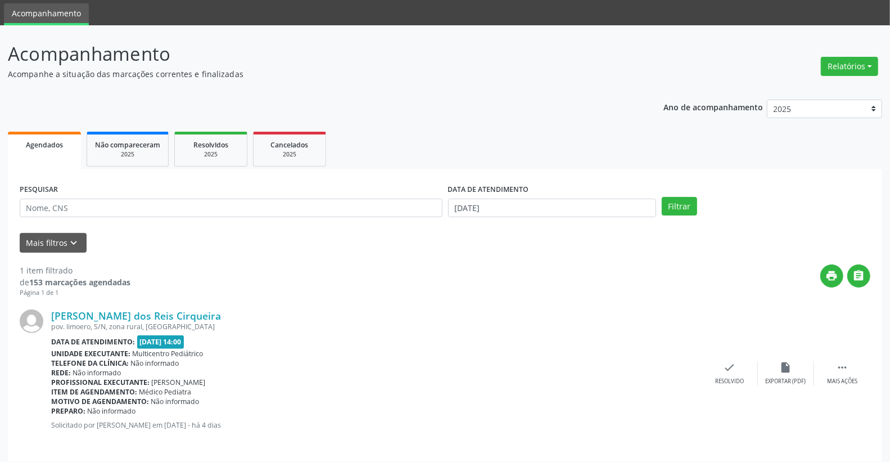
scroll to position [43, 0]
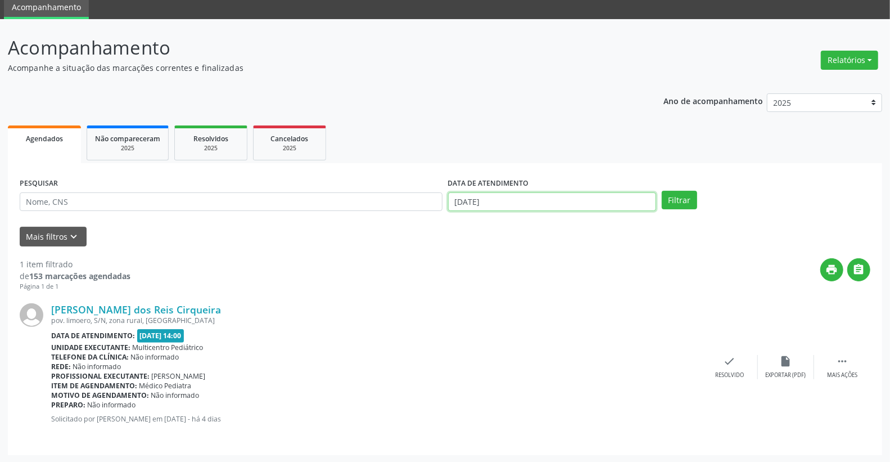
click at [519, 205] on input "[DATE]" at bounding box center [552, 201] width 209 height 19
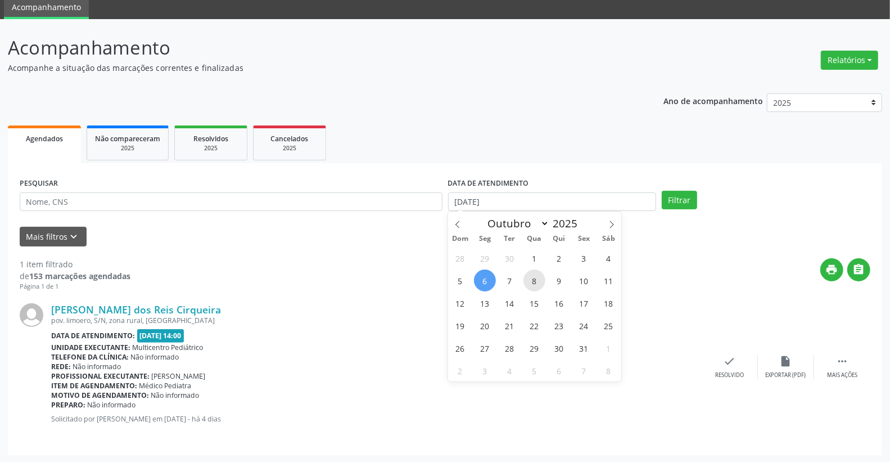
click at [533, 277] on span "8" at bounding box center [535, 280] width 22 height 22
type input "08/10/2025"
click at [533, 277] on span "8" at bounding box center [535, 280] width 22 height 22
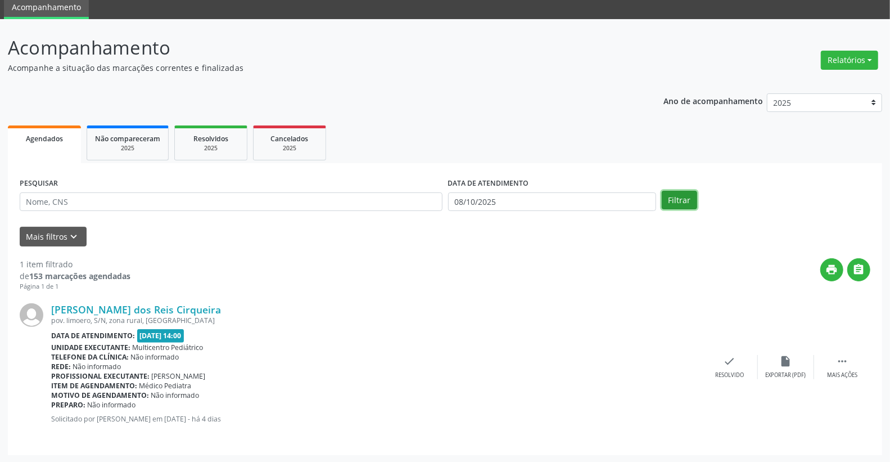
click at [677, 196] on button "Filtrar" at bounding box center [679, 200] width 35 height 19
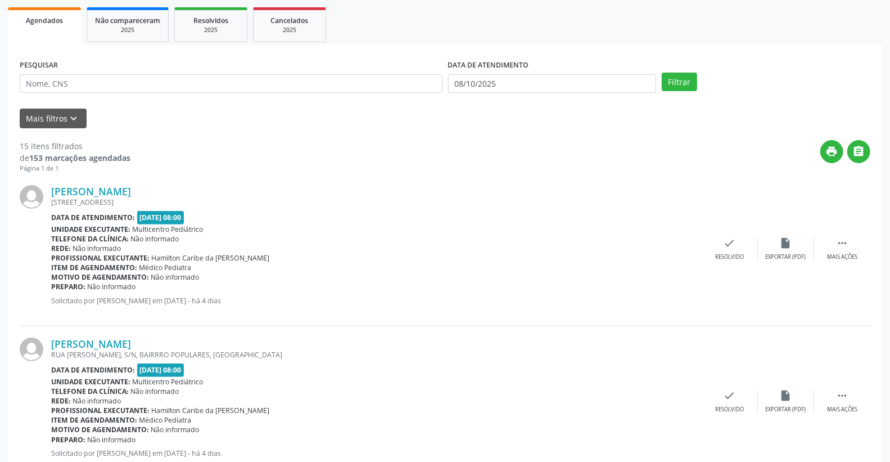
scroll to position [0, 0]
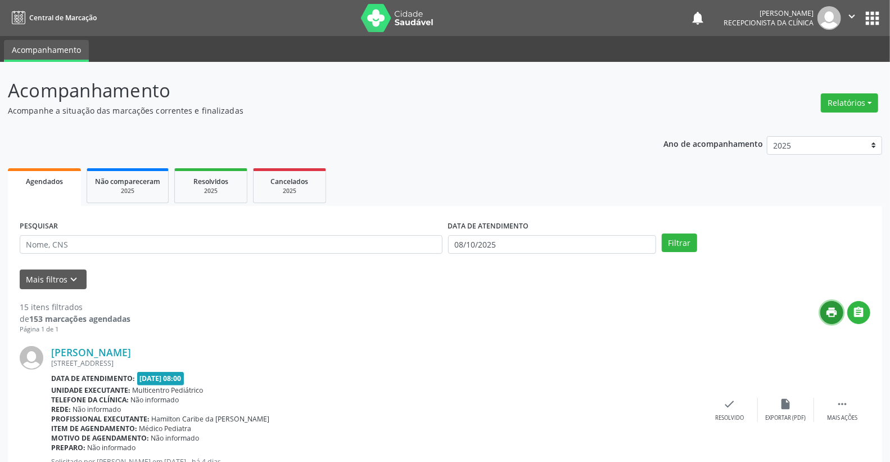
click at [835, 312] on icon "print" at bounding box center [832, 312] width 12 height 12
click at [121, 350] on link "[PERSON_NAME]" at bounding box center [91, 352] width 80 height 12
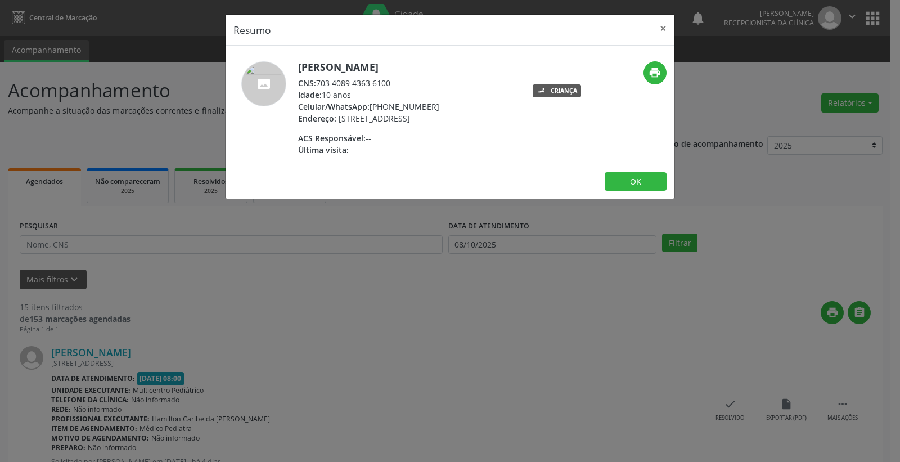
drag, startPoint x: 318, startPoint y: 82, endPoint x: 390, endPoint y: 82, distance: 72.0
click at [390, 82] on div "CNS: 703 4089 4363 6100" at bounding box center [368, 83] width 141 height 12
copy div "703 4089 4363 6100"
drag, startPoint x: 354, startPoint y: 65, endPoint x: 407, endPoint y: 74, distance: 53.1
click at [443, 65] on div "[PERSON_NAME] CNS: 703 4089 4363 6100 Idade: 10 anos Celular/WhatsApp: [PHONE_N…" at bounding box center [375, 108] width 299 height 94
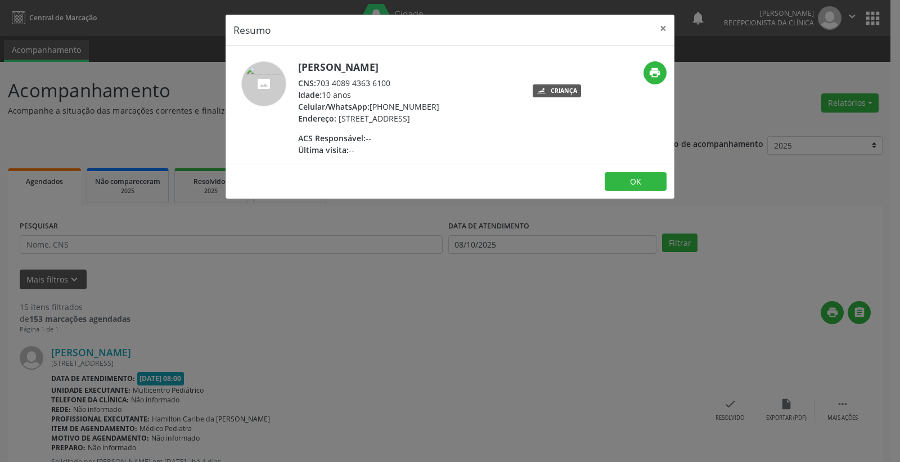
copy h5 "[PERSON_NAME]"
click at [664, 23] on button "×" at bounding box center [663, 29] width 22 height 28
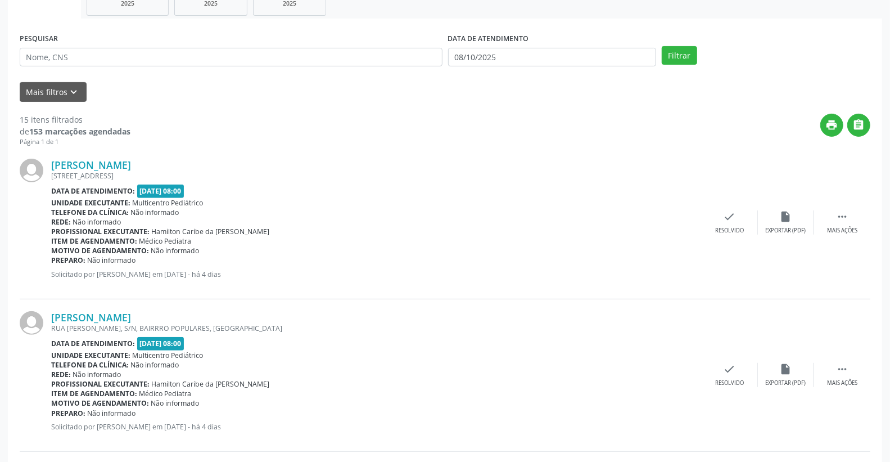
scroll to position [437, 0]
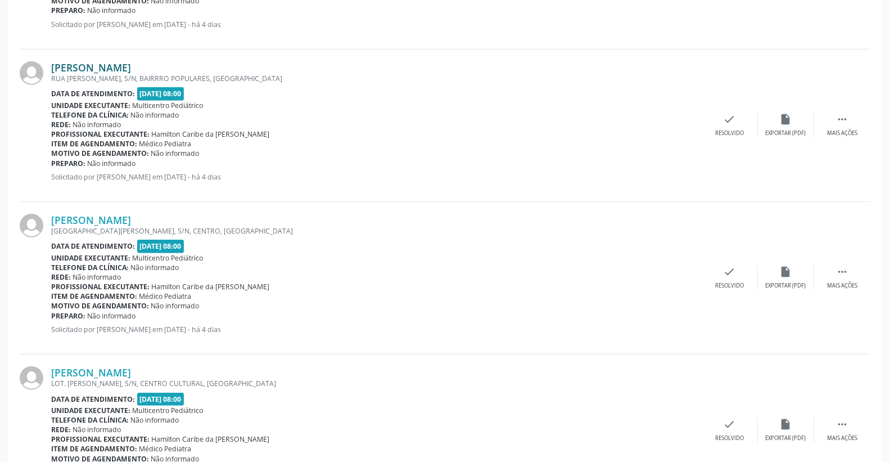
click at [120, 68] on link "[PERSON_NAME]" at bounding box center [91, 67] width 80 height 12
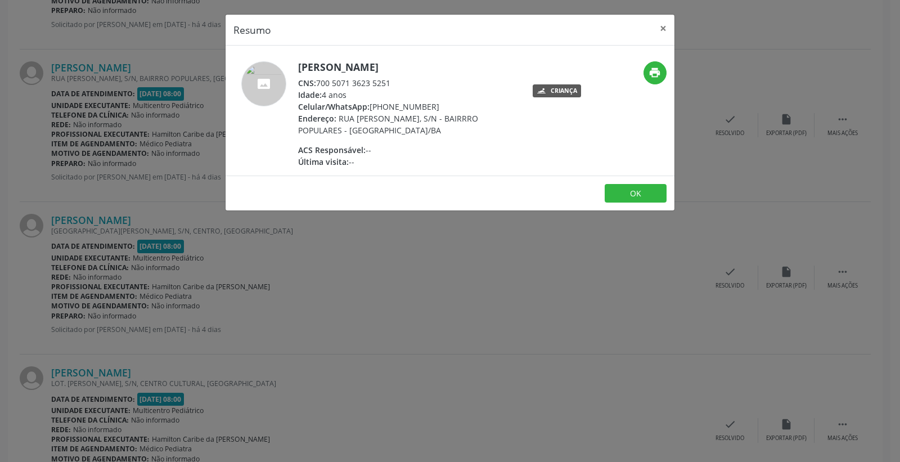
drag, startPoint x: 318, startPoint y: 82, endPoint x: 405, endPoint y: 77, distance: 86.7
click at [405, 77] on div "CNS: 700 5071 3623 5251" at bounding box center [407, 83] width 219 height 12
copy div "700 5071 3623 5251"
drag, startPoint x: 665, startPoint y: 19, endPoint x: 667, endPoint y: 30, distance: 12.0
click at [666, 29] on button "×" at bounding box center [663, 29] width 22 height 28
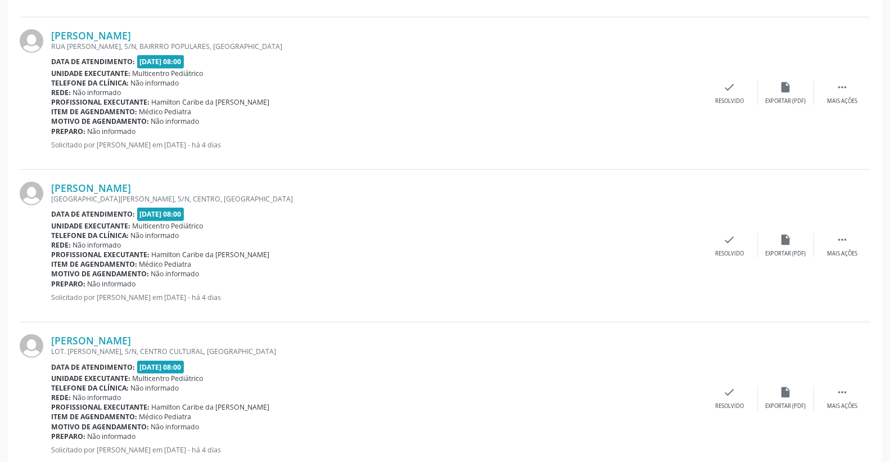
scroll to position [625, 0]
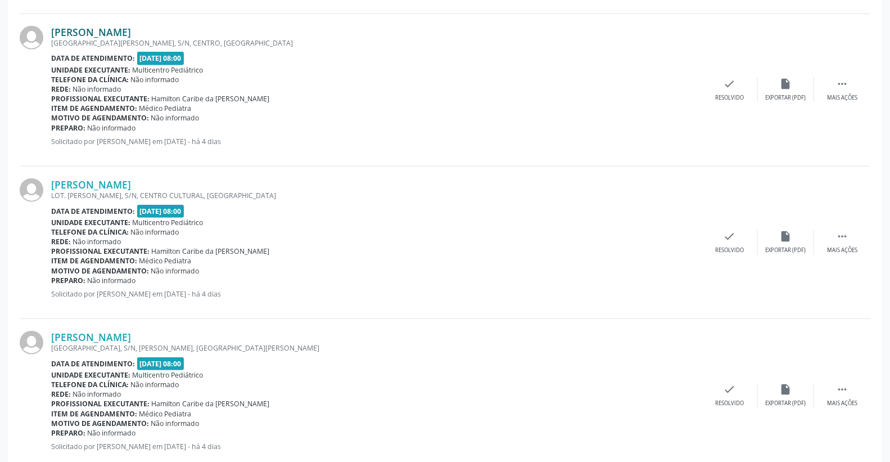
click at [131, 32] on link "[PERSON_NAME]" at bounding box center [91, 32] width 80 height 12
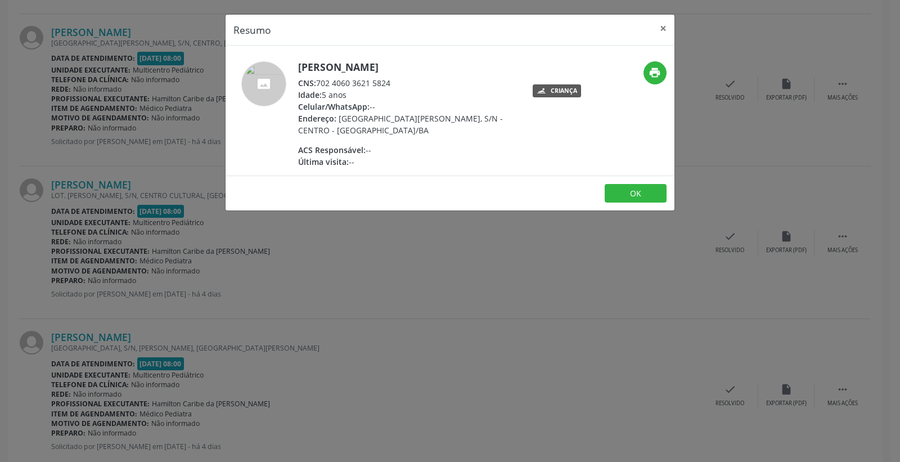
drag, startPoint x: 318, startPoint y: 83, endPoint x: 425, endPoint y: 82, distance: 106.9
click at [445, 82] on div "CNS: 702 4060 3621 5824" at bounding box center [407, 83] width 219 height 12
copy div "702 4060 3621 5824"
click at [677, 21] on div "Resumo × [PERSON_NAME] CNS: 702 4060 3621 5824 Idade: 5 anos Celular/WhatsApp: …" at bounding box center [450, 231] width 900 height 462
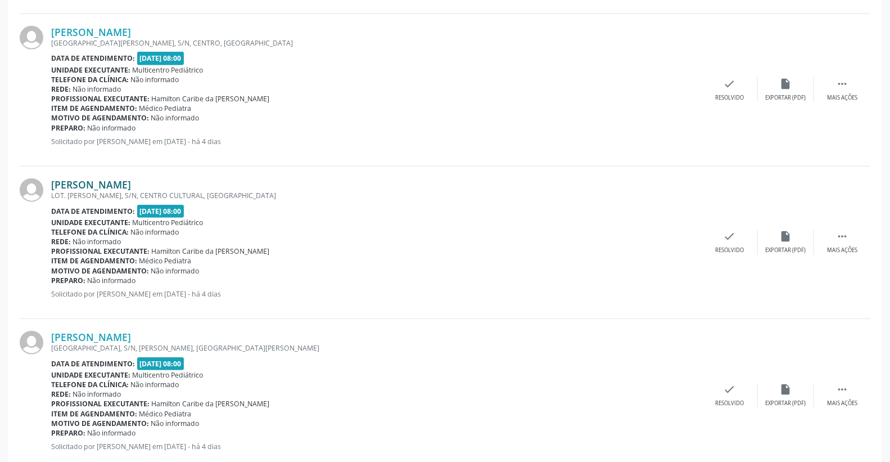
click at [131, 180] on link "[PERSON_NAME]" at bounding box center [91, 184] width 80 height 12
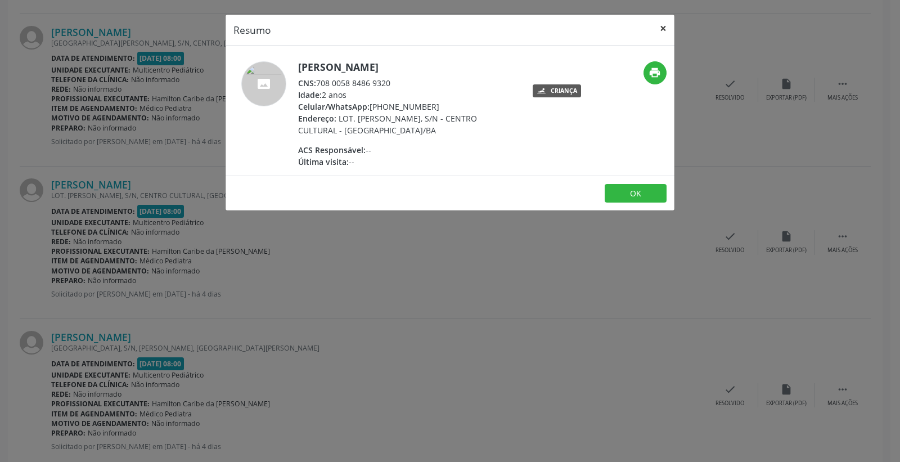
click at [658, 28] on button "×" at bounding box center [663, 29] width 22 height 28
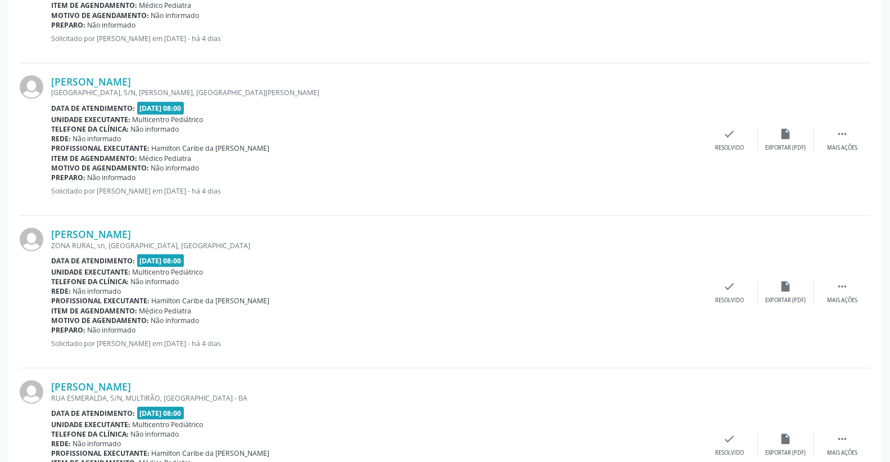
scroll to position [937, 0]
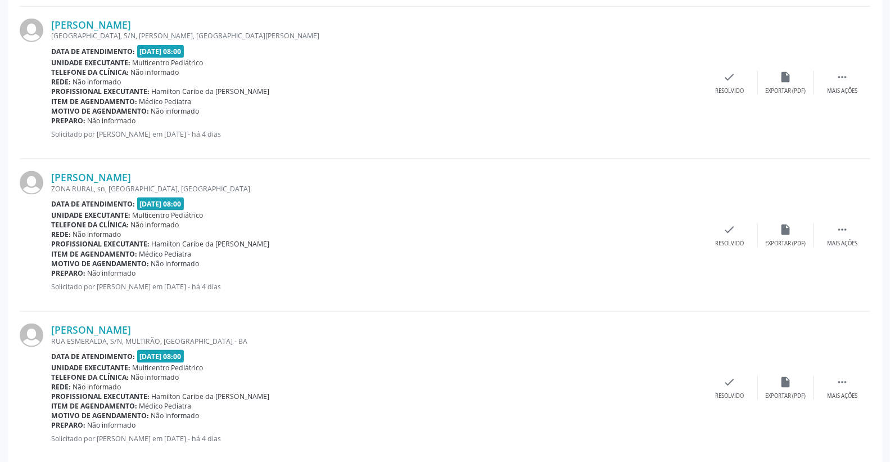
click at [120, 31] on div "[GEOGRAPHIC_DATA], S/N, [PERSON_NAME], [GEOGRAPHIC_DATA][PERSON_NAME]" at bounding box center [376, 36] width 651 height 10
click at [117, 27] on link "[PERSON_NAME]" at bounding box center [91, 25] width 80 height 12
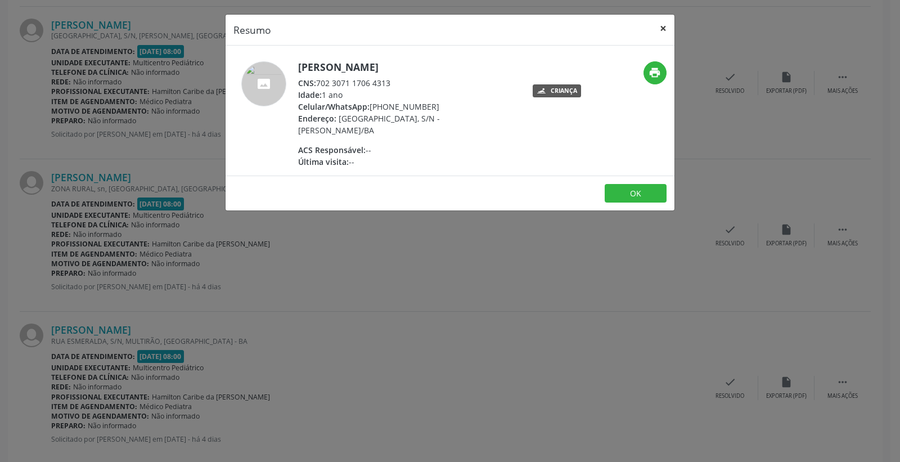
click at [660, 31] on button "×" at bounding box center [663, 29] width 22 height 28
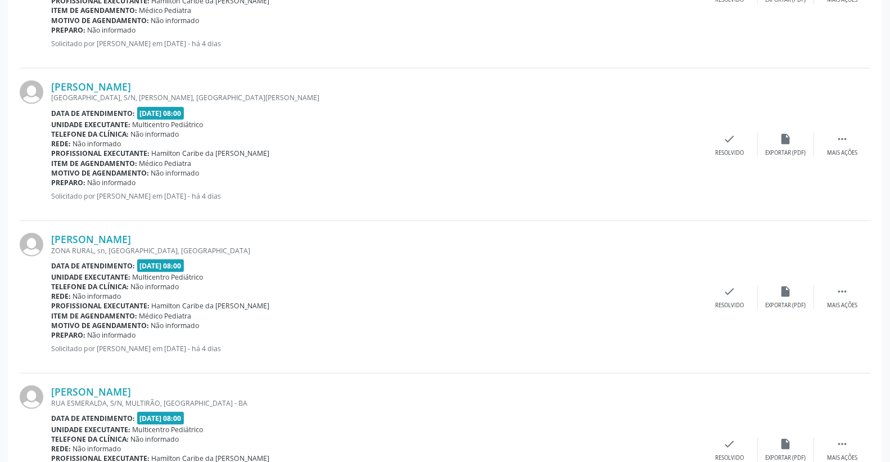
scroll to position [874, 0]
click at [123, 235] on link "[PERSON_NAME]" at bounding box center [91, 239] width 80 height 12
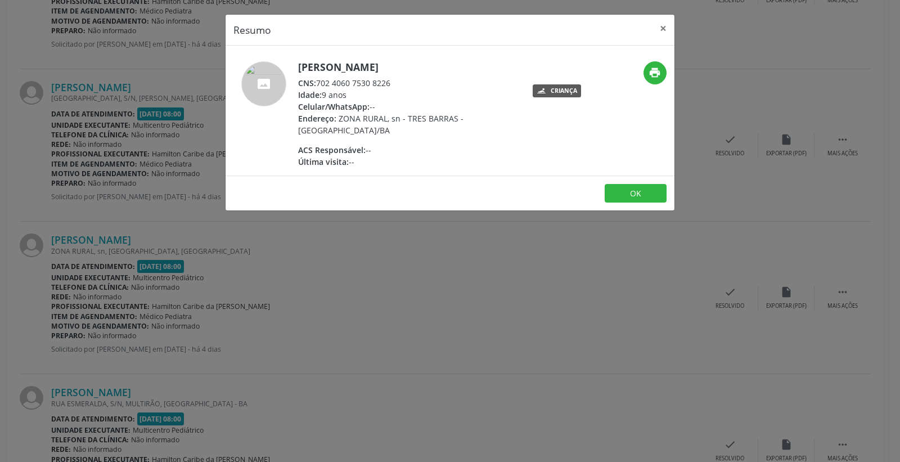
drag, startPoint x: 318, startPoint y: 81, endPoint x: 396, endPoint y: 77, distance: 78.3
click at [406, 83] on div "CNS: 702 4060 7530 8226" at bounding box center [407, 83] width 219 height 12
copy div "702 4060 7530 8226"
click at [661, 31] on button "×" at bounding box center [663, 29] width 22 height 28
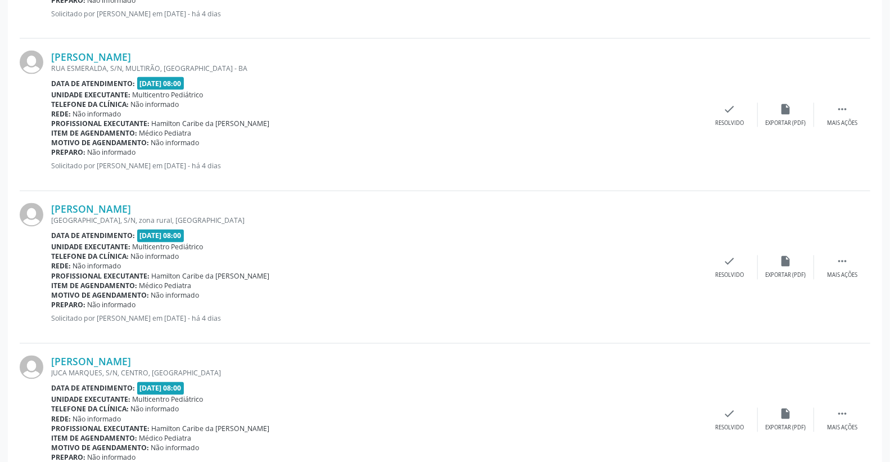
scroll to position [1187, 0]
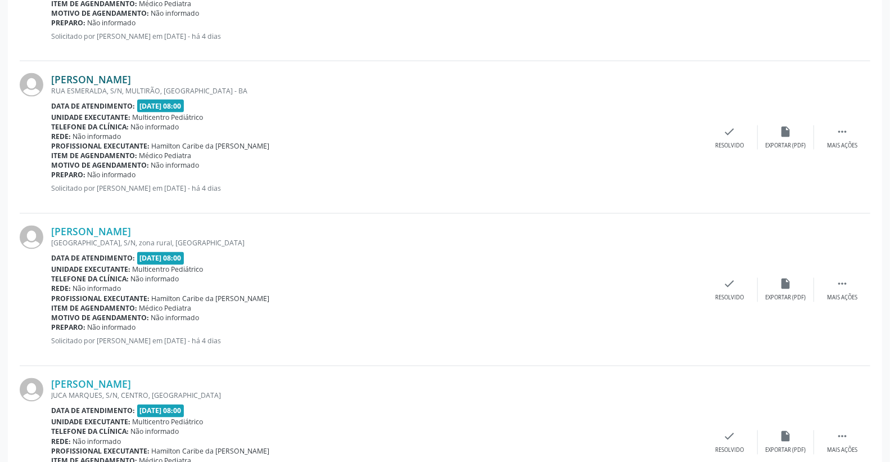
click at [105, 78] on link "[PERSON_NAME]" at bounding box center [91, 79] width 80 height 12
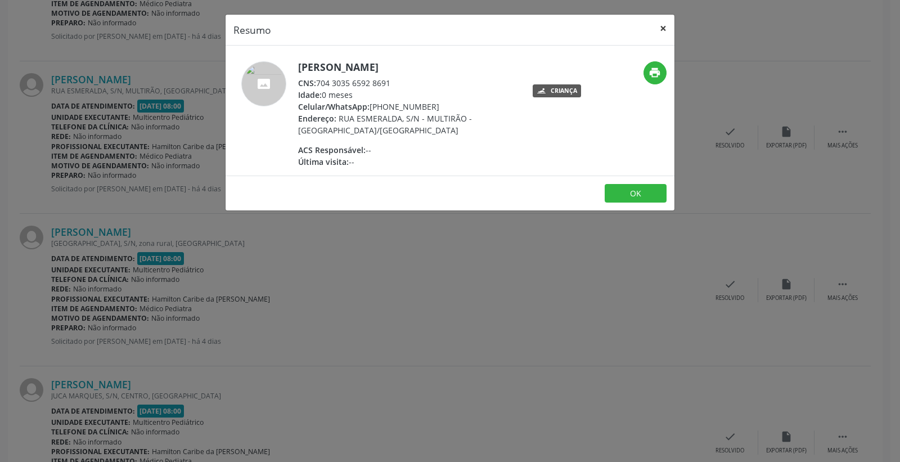
click at [665, 24] on button "×" at bounding box center [663, 29] width 22 height 28
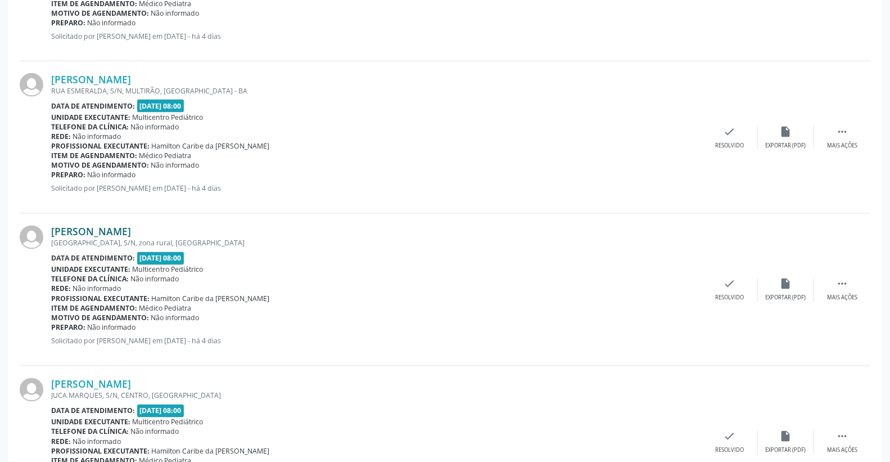
click at [131, 236] on link "[PERSON_NAME]" at bounding box center [91, 232] width 80 height 12
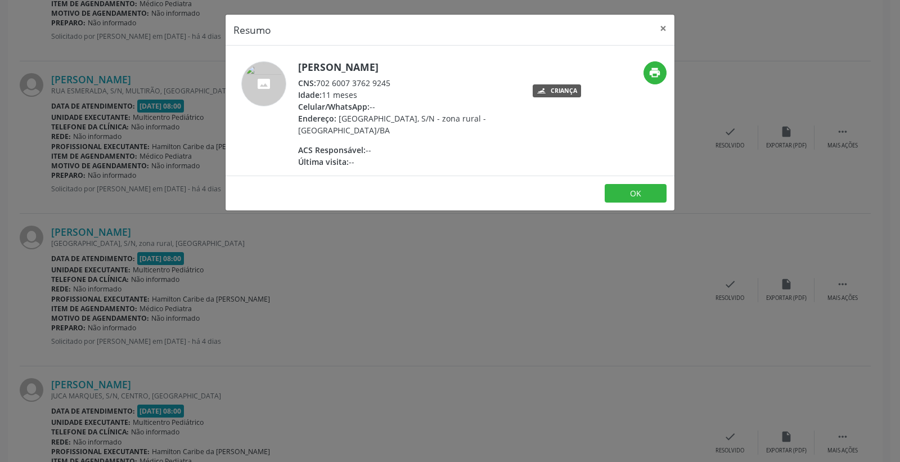
drag, startPoint x: 333, startPoint y: 80, endPoint x: 414, endPoint y: 83, distance: 81.0
click at [414, 83] on div "CNS: 702 6007 3762 9245" at bounding box center [407, 83] width 219 height 12
click at [395, 81] on div "CNS: 702 6007 3762 9245" at bounding box center [407, 83] width 219 height 12
drag, startPoint x: 317, startPoint y: 80, endPoint x: 422, endPoint y: 79, distance: 104.6
click at [422, 79] on div "CNS: 702 6007 3762 9245" at bounding box center [407, 83] width 219 height 12
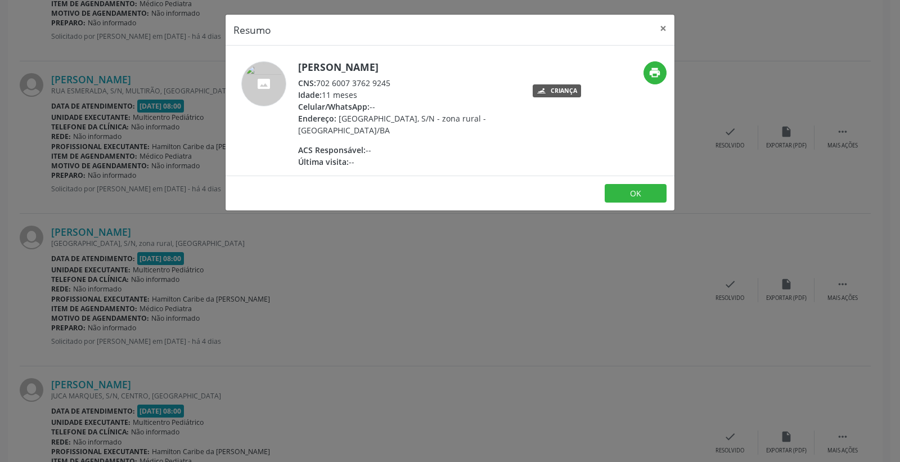
copy div "702 6007 3762 9245"
click at [668, 26] on button "×" at bounding box center [663, 29] width 22 height 28
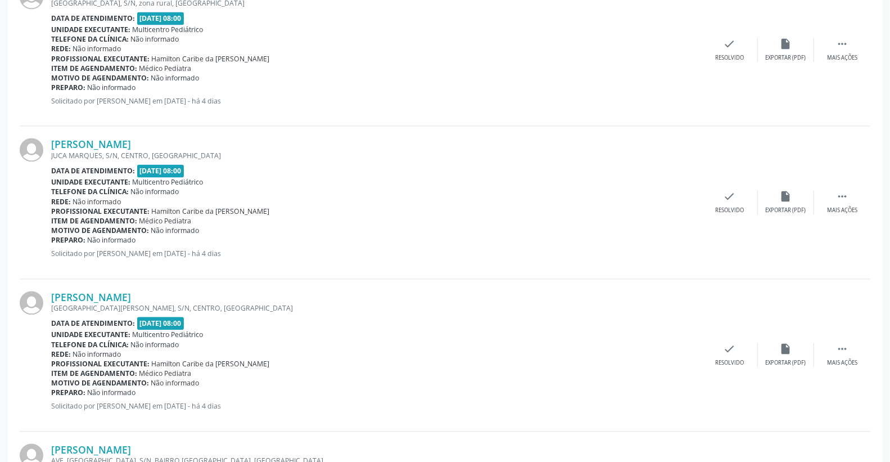
scroll to position [1499, 0]
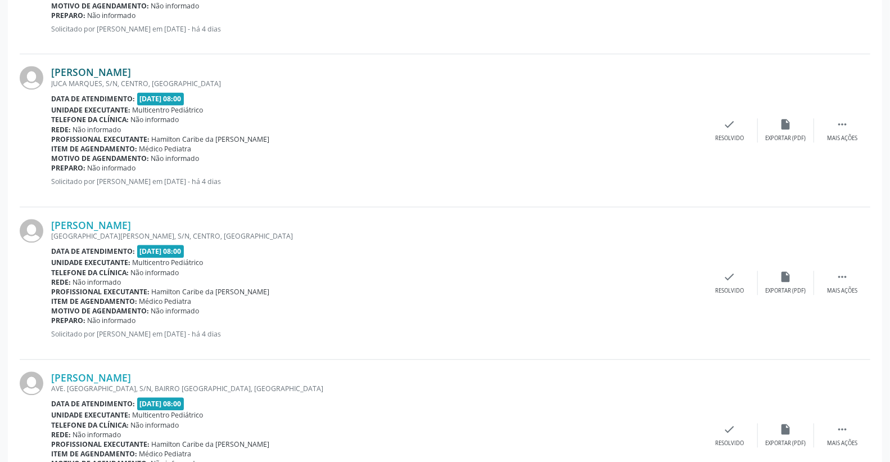
click at [119, 66] on link "[PERSON_NAME]" at bounding box center [91, 72] width 80 height 12
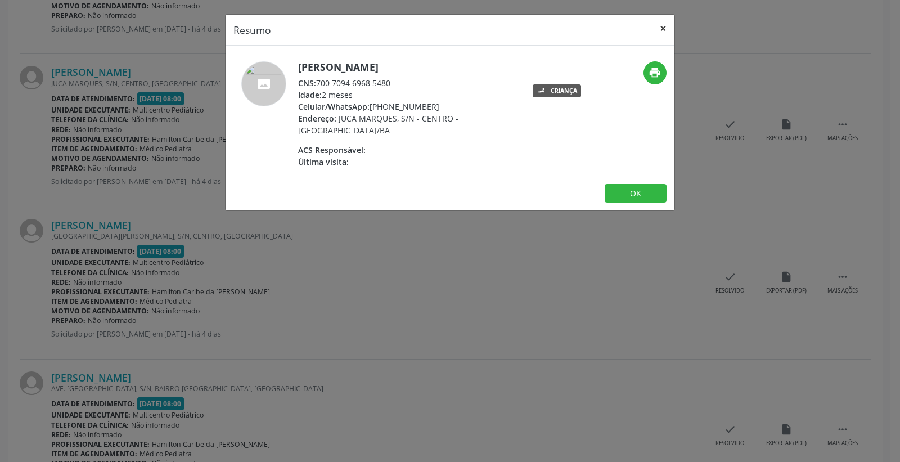
click at [660, 29] on button "×" at bounding box center [663, 29] width 22 height 28
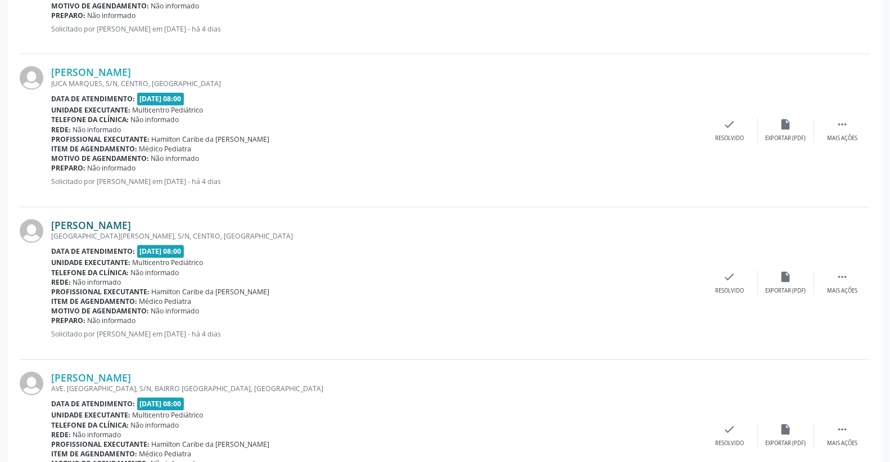
click at [116, 225] on link "[PERSON_NAME]" at bounding box center [91, 225] width 80 height 12
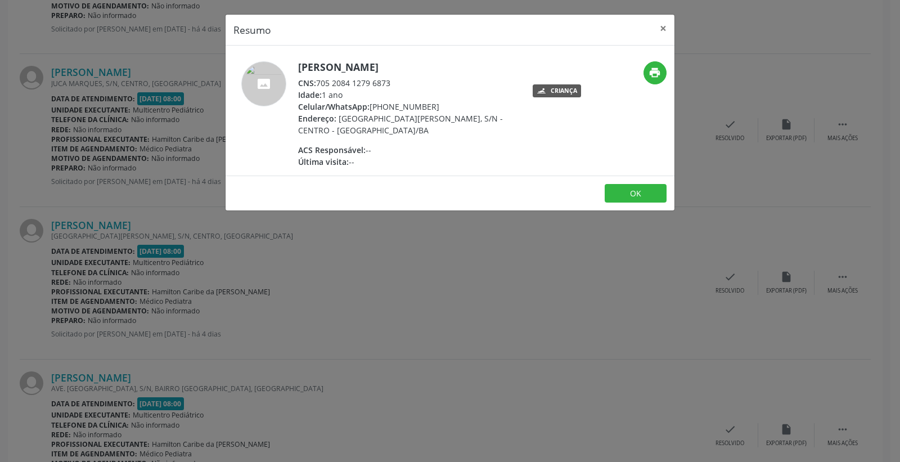
drag, startPoint x: 324, startPoint y: 80, endPoint x: 430, endPoint y: 83, distance: 106.3
click at [430, 83] on div "CNS: 705 2084 1279 6873" at bounding box center [407, 83] width 219 height 12
copy div "705 2084 1279 6873"
drag, startPoint x: 300, startPoint y: 63, endPoint x: 462, endPoint y: 63, distance: 162.0
click at [462, 63] on h5 "[PERSON_NAME]" at bounding box center [407, 67] width 219 height 12
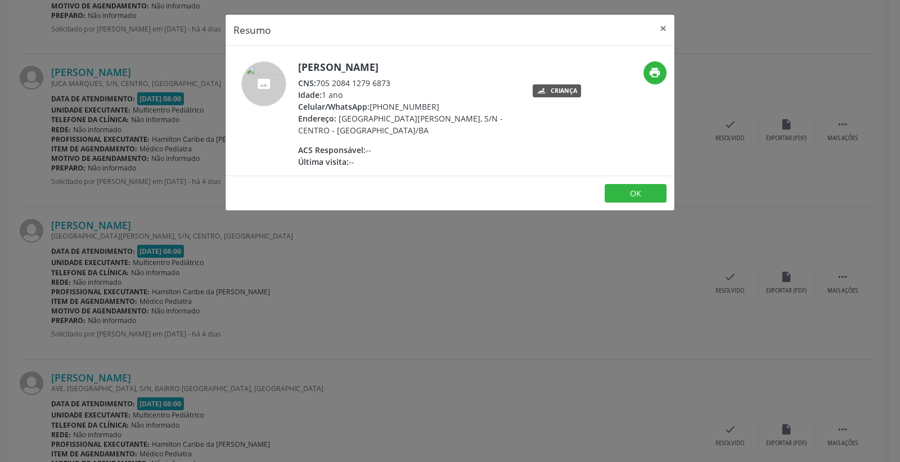
copy h5 "[PERSON_NAME]"
click at [660, 26] on button "×" at bounding box center [663, 29] width 22 height 28
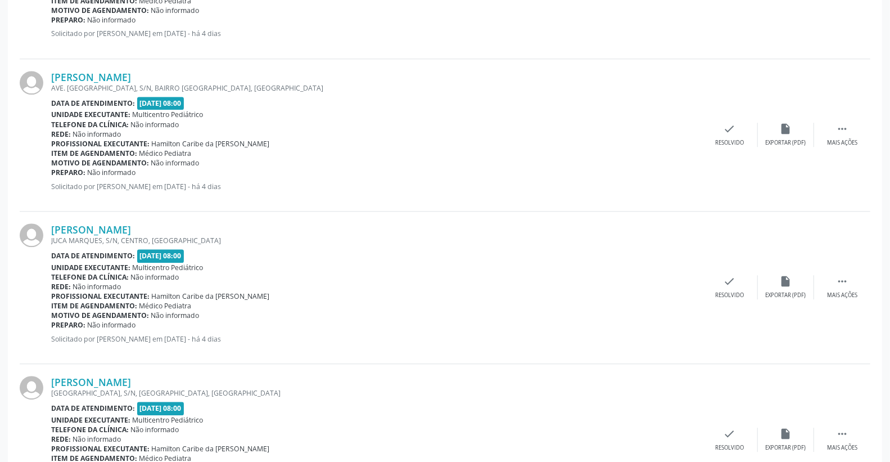
scroll to position [1750, 0]
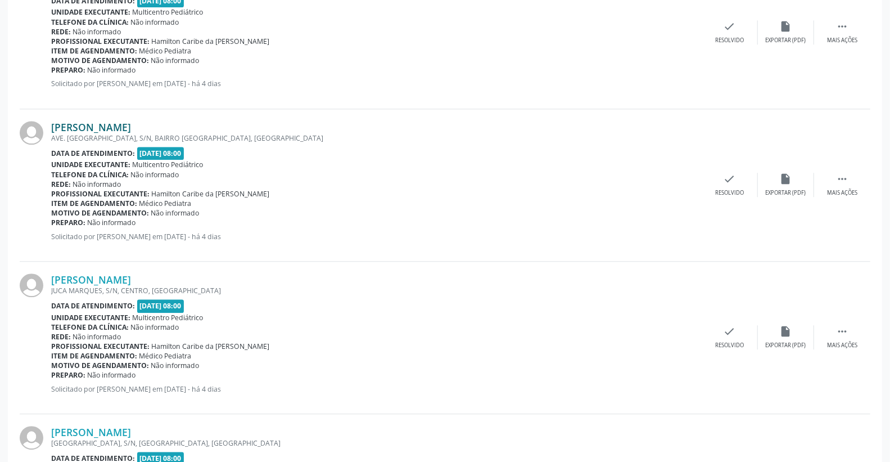
click at [131, 125] on link "[PERSON_NAME]" at bounding box center [91, 127] width 80 height 12
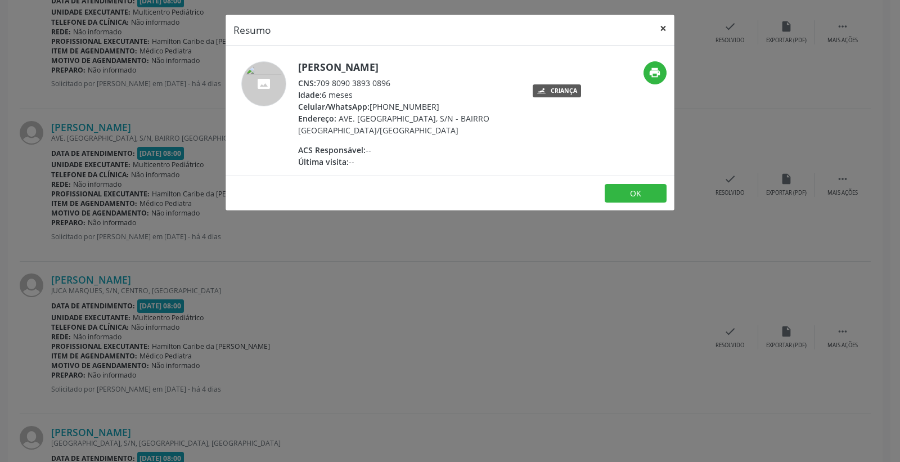
click at [660, 26] on button "×" at bounding box center [663, 29] width 22 height 28
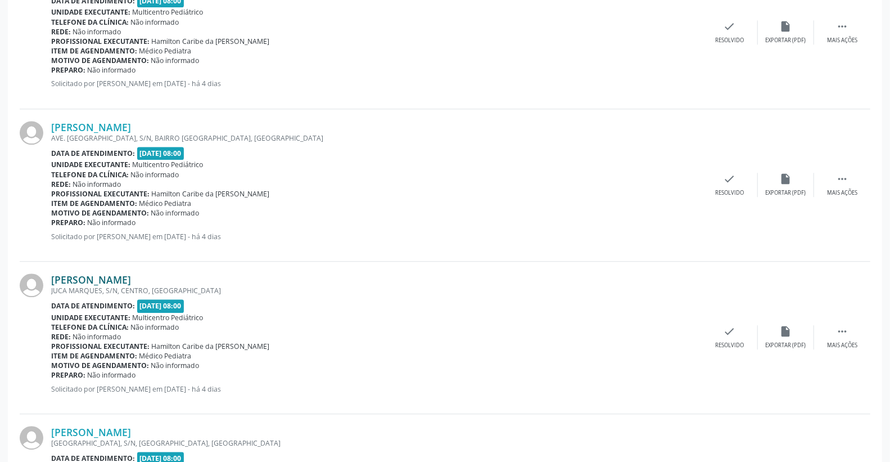
click at [112, 277] on link "[PERSON_NAME]" at bounding box center [91, 279] width 80 height 12
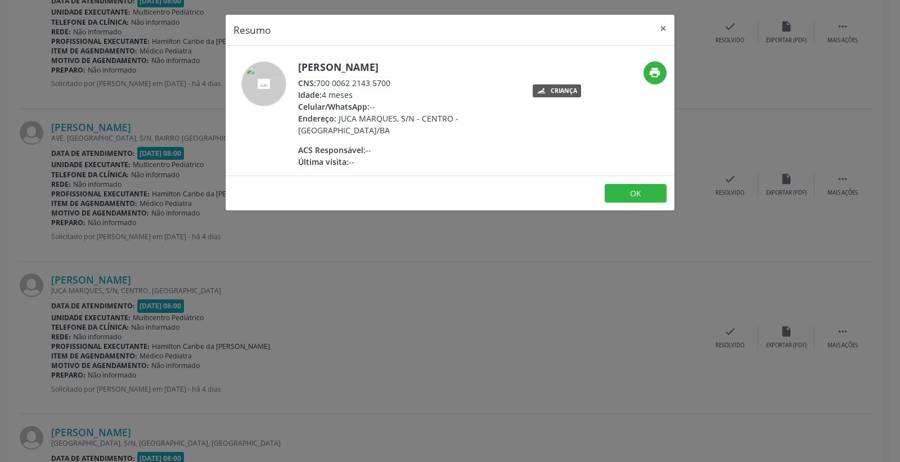
drag, startPoint x: 321, startPoint y: 79, endPoint x: 411, endPoint y: 80, distance: 89.4
click at [418, 80] on div "CNS: 700 0062 2143 5700" at bounding box center [407, 83] width 219 height 12
click at [395, 79] on div "CNS: 700 0062 2143 5700" at bounding box center [407, 83] width 219 height 12
drag, startPoint x: 317, startPoint y: 80, endPoint x: 425, endPoint y: 80, distance: 108.5
click at [425, 80] on div "CNS: 700 0062 2143 5700" at bounding box center [407, 83] width 219 height 12
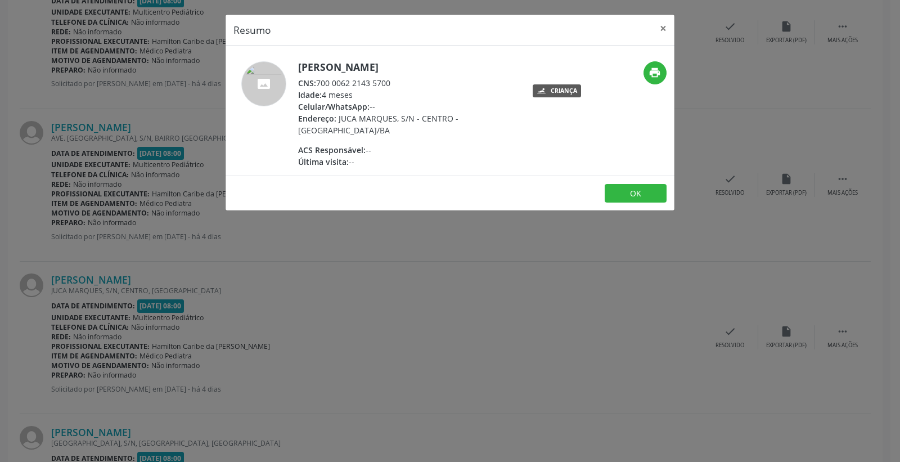
drag, startPoint x: 384, startPoint y: 73, endPoint x: 413, endPoint y: 79, distance: 29.2
click at [413, 79] on div "CNS: 700 0062 2143 5700" at bounding box center [407, 83] width 219 height 12
copy div "700 0062 2143 5700"
click at [659, 31] on button "×" at bounding box center [663, 29] width 22 height 28
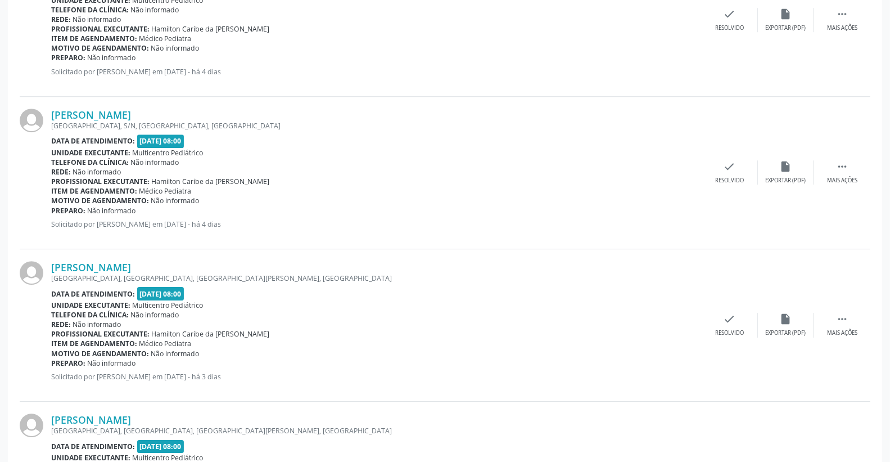
scroll to position [2053, 0]
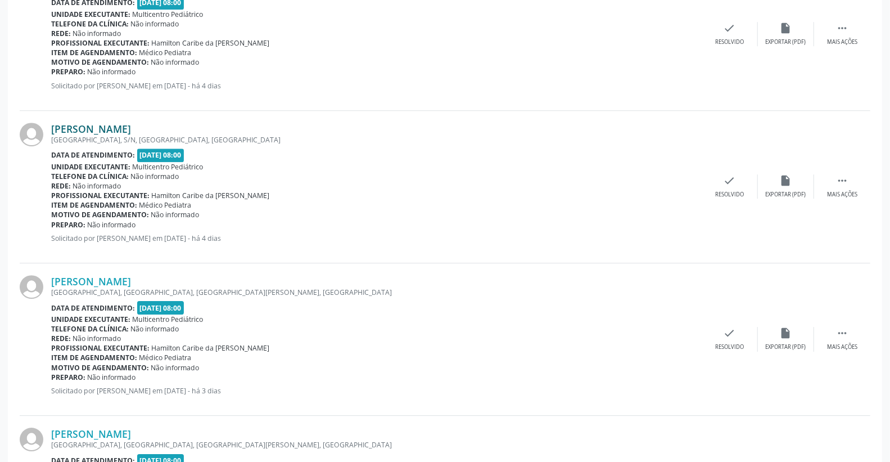
click at [131, 129] on link "[PERSON_NAME]" at bounding box center [91, 129] width 80 height 12
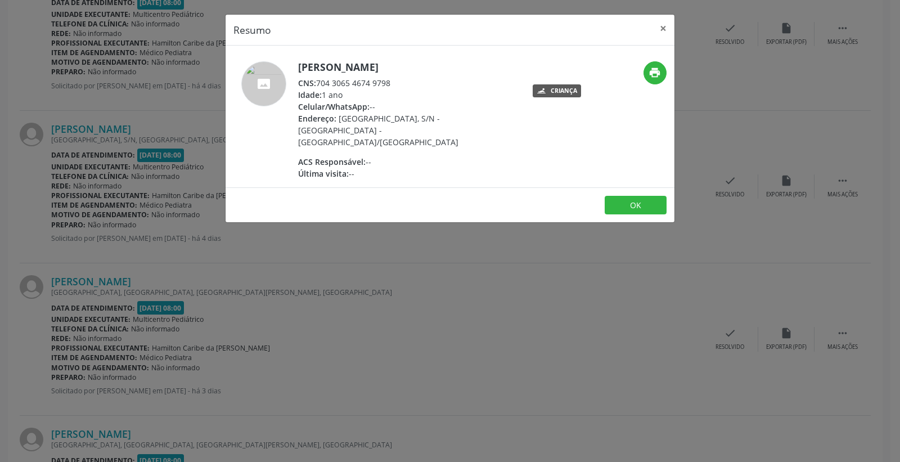
drag, startPoint x: 318, startPoint y: 79, endPoint x: 413, endPoint y: 79, distance: 94.5
click at [413, 79] on div "CNS: 704 3065 4674 9798" at bounding box center [407, 83] width 219 height 12
click at [666, 29] on button "×" at bounding box center [663, 29] width 22 height 28
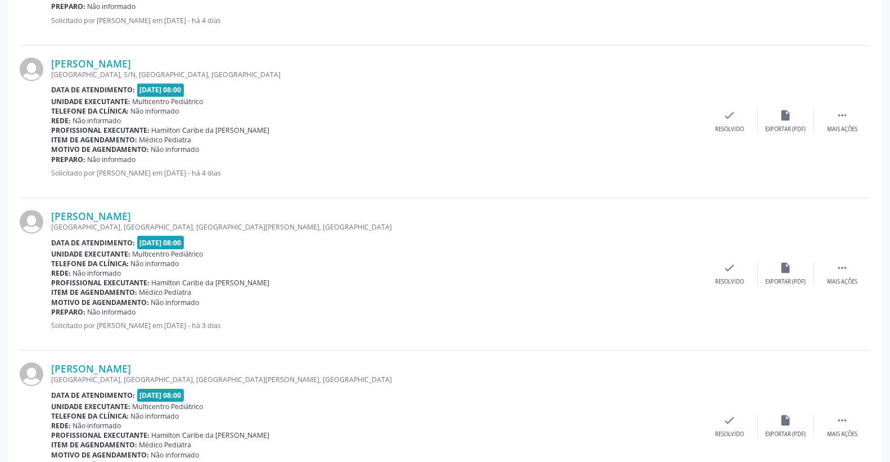
scroll to position [2177, 0]
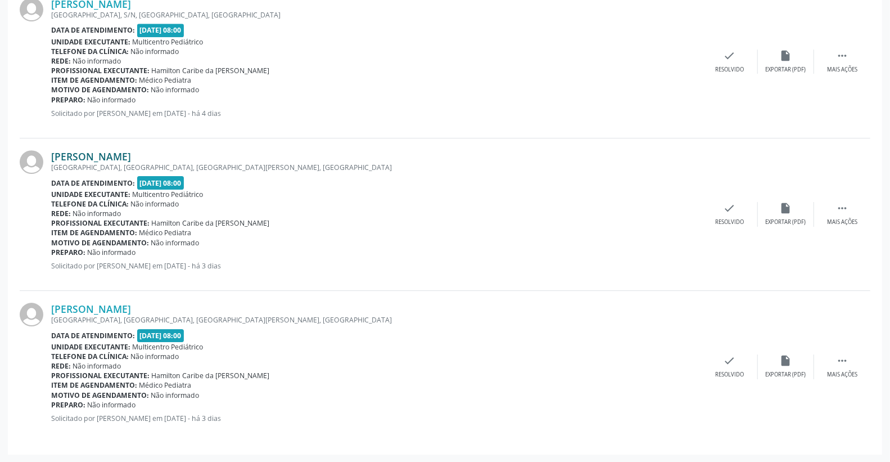
click at [131, 154] on link "[PERSON_NAME]" at bounding box center [91, 156] width 80 height 12
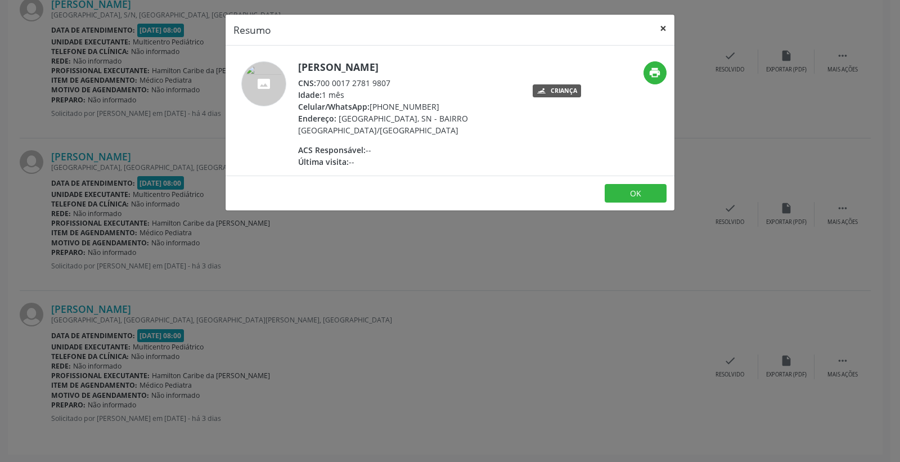
click at [660, 35] on button "×" at bounding box center [663, 29] width 22 height 28
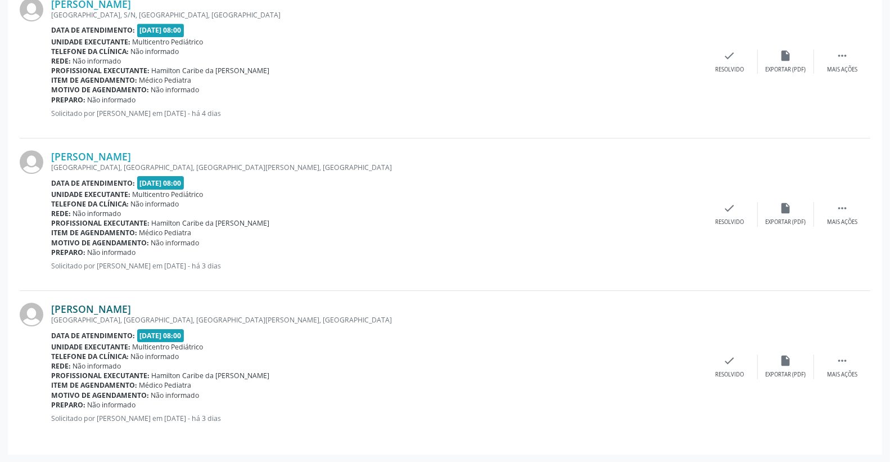
click at [131, 303] on link "[PERSON_NAME]" at bounding box center [91, 309] width 80 height 12
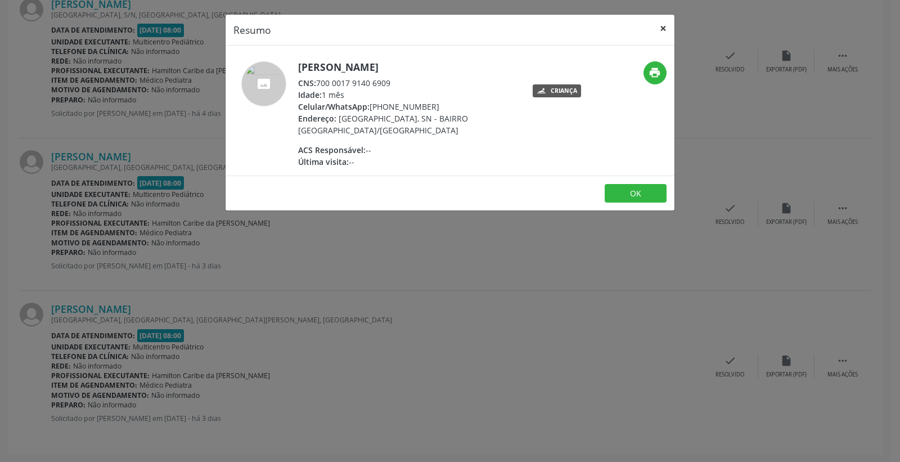
click at [664, 29] on button "×" at bounding box center [663, 29] width 22 height 28
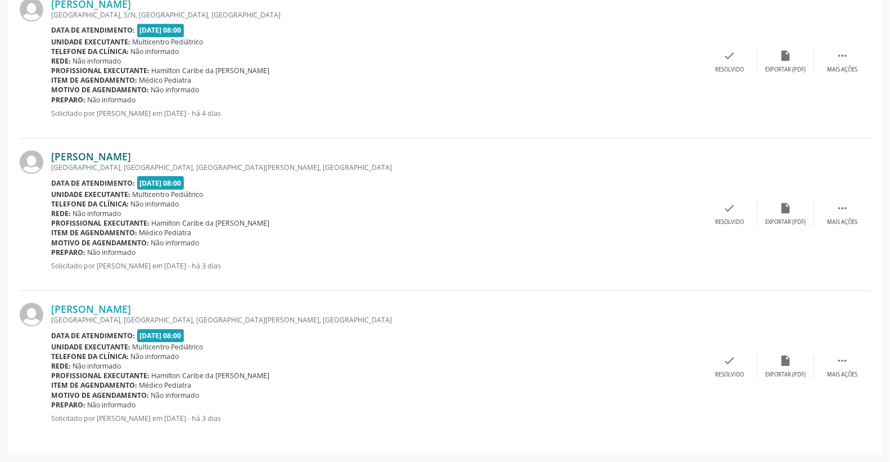
click at [131, 160] on link "[PERSON_NAME]" at bounding box center [91, 156] width 80 height 12
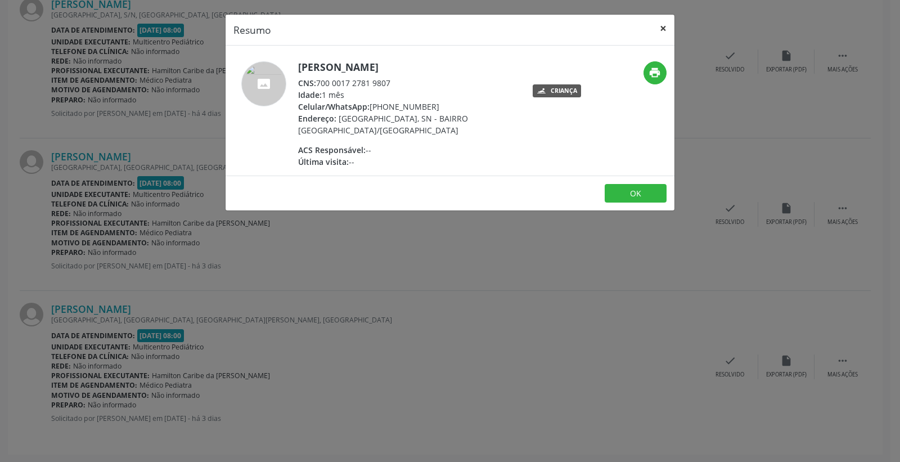
click at [659, 29] on button "×" at bounding box center [663, 29] width 22 height 28
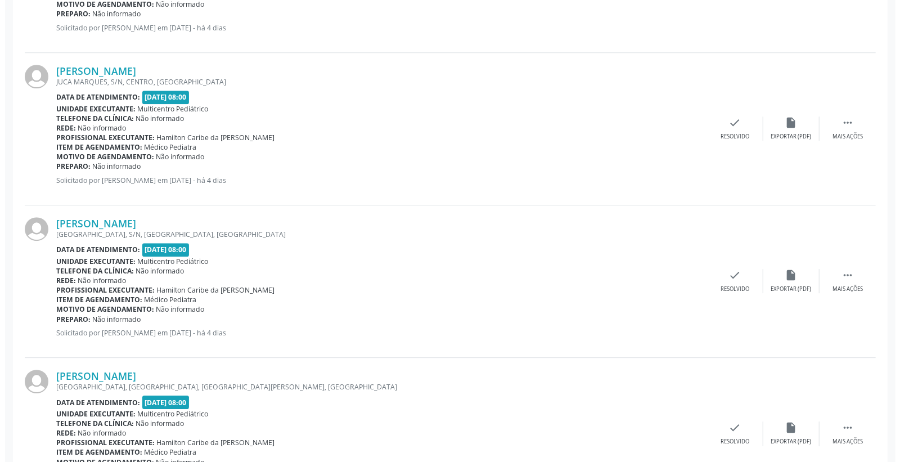
scroll to position [1927, 0]
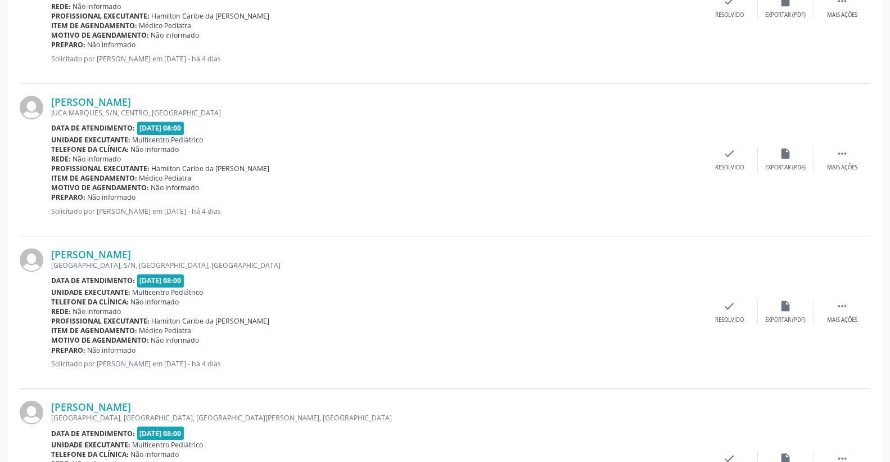
click at [120, 91] on div "[PERSON_NAME] [GEOGRAPHIC_DATA], S/N, CENTRO, [GEOGRAPHIC_DATA] Data de atendim…" at bounding box center [445, 160] width 851 height 152
click at [116, 102] on link "[PERSON_NAME]" at bounding box center [91, 102] width 80 height 12
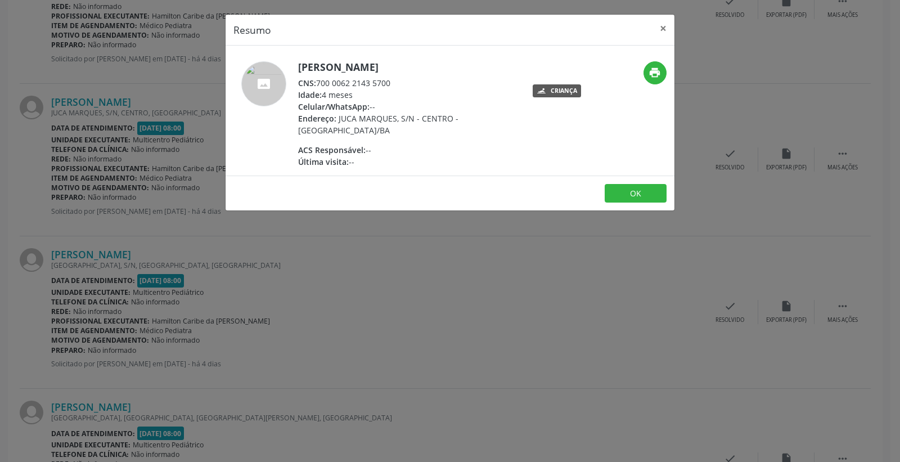
drag, startPoint x: 299, startPoint y: 62, endPoint x: 447, endPoint y: 62, distance: 147.9
click at [447, 62] on h5 "[PERSON_NAME]" at bounding box center [407, 67] width 219 height 12
drag, startPoint x: 412, startPoint y: 70, endPoint x: 402, endPoint y: 80, distance: 14.7
click at [402, 80] on div "[PERSON_NAME] CNS: 700 0062 2143 5700 Idade: 4 meses Celular/WhatsApp: -- Ender…" at bounding box center [407, 114] width 219 height 106
click at [659, 33] on button "×" at bounding box center [663, 29] width 22 height 28
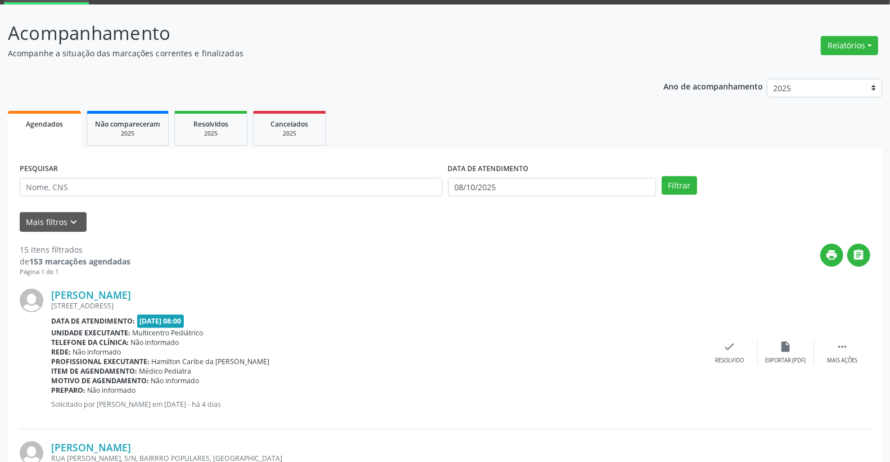
scroll to position [53, 0]
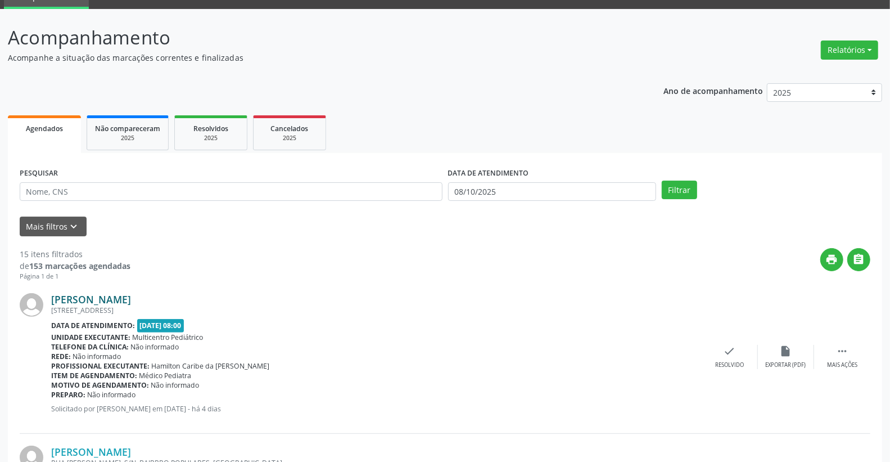
click at [83, 300] on link "[PERSON_NAME]" at bounding box center [91, 299] width 80 height 12
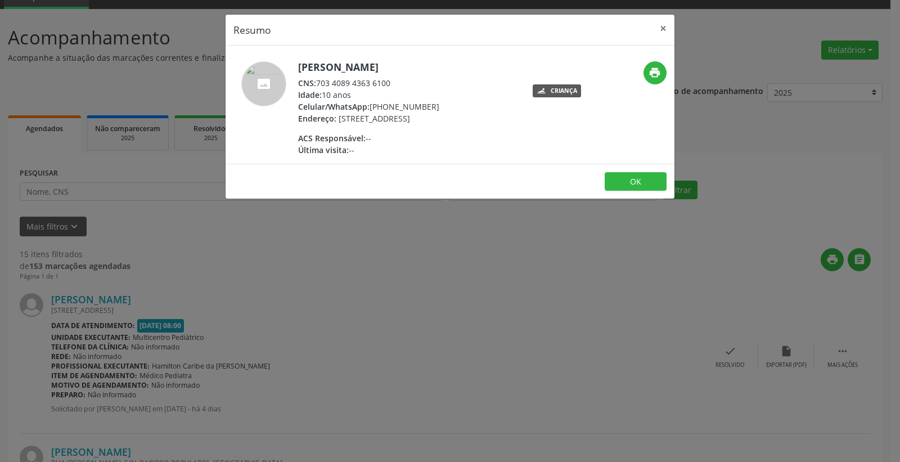
drag, startPoint x: 315, startPoint y: 80, endPoint x: 461, endPoint y: 80, distance: 146.2
click at [439, 81] on div "CNS: 703 4089 4363 6100" at bounding box center [368, 83] width 141 height 12
drag, startPoint x: 374, startPoint y: 62, endPoint x: 434, endPoint y: 62, distance: 60.2
click at [434, 62] on h5 "[PERSON_NAME]" at bounding box center [368, 67] width 141 height 12
click at [660, 31] on button "×" at bounding box center [663, 29] width 22 height 28
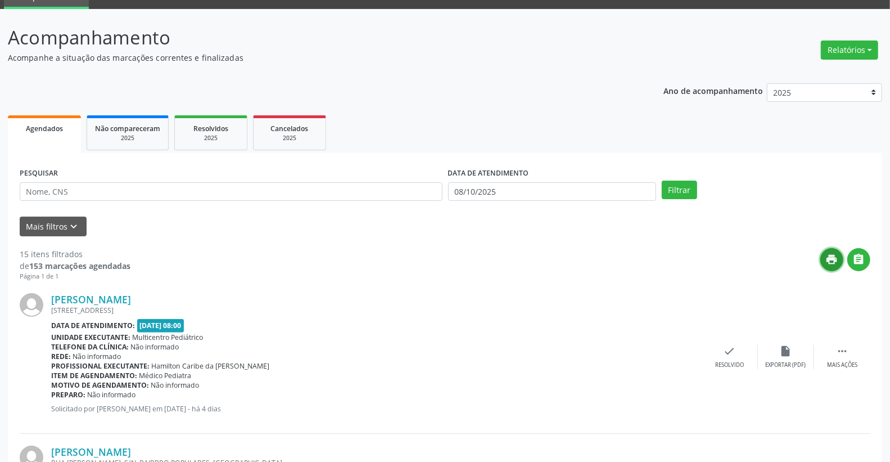
click at [830, 255] on icon "print" at bounding box center [832, 259] width 12 height 12
click at [131, 304] on link "[PERSON_NAME]" at bounding box center [91, 299] width 80 height 12
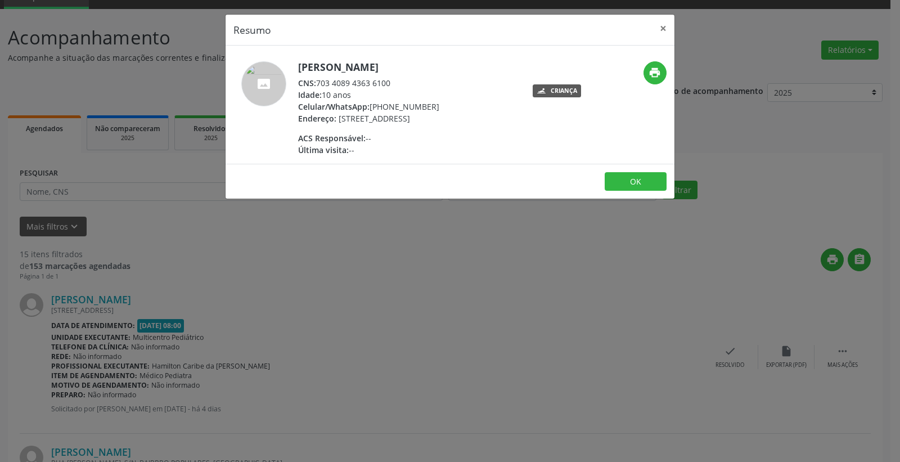
drag, startPoint x: 350, startPoint y: 82, endPoint x: 411, endPoint y: 82, distance: 60.7
click at [411, 82] on div "CNS: 703 4089 4363 6100" at bounding box center [368, 83] width 141 height 12
drag, startPoint x: 301, startPoint y: 65, endPoint x: 479, endPoint y: 65, distance: 177.7
click at [439, 65] on h5 "[PERSON_NAME]" at bounding box center [368, 67] width 141 height 12
click at [661, 22] on button "×" at bounding box center [663, 29] width 22 height 28
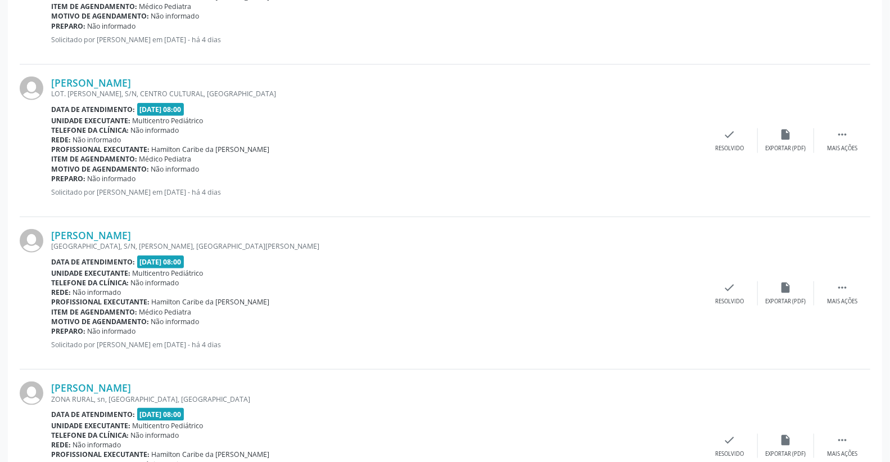
scroll to position [802, 0]
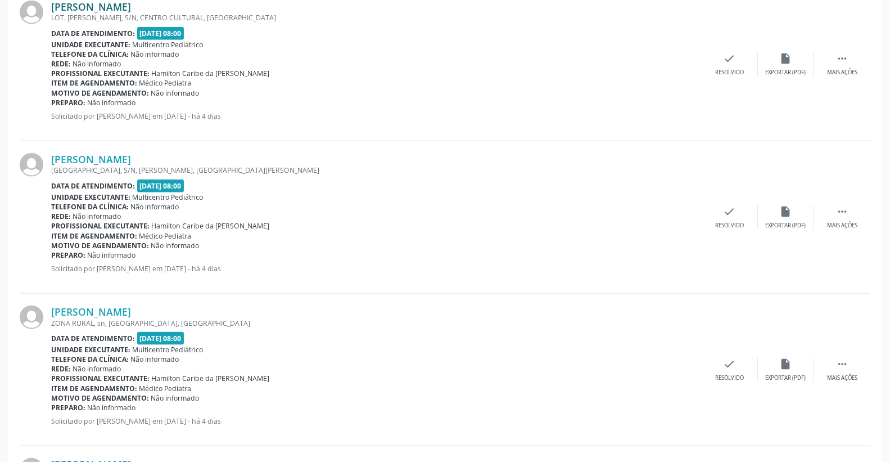
click at [131, 4] on link "[PERSON_NAME]" at bounding box center [91, 7] width 80 height 12
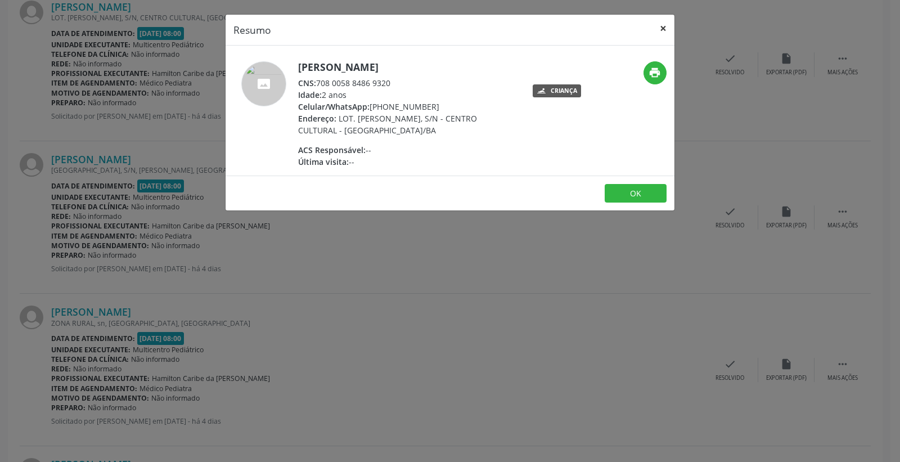
click at [659, 24] on button "×" at bounding box center [663, 29] width 22 height 28
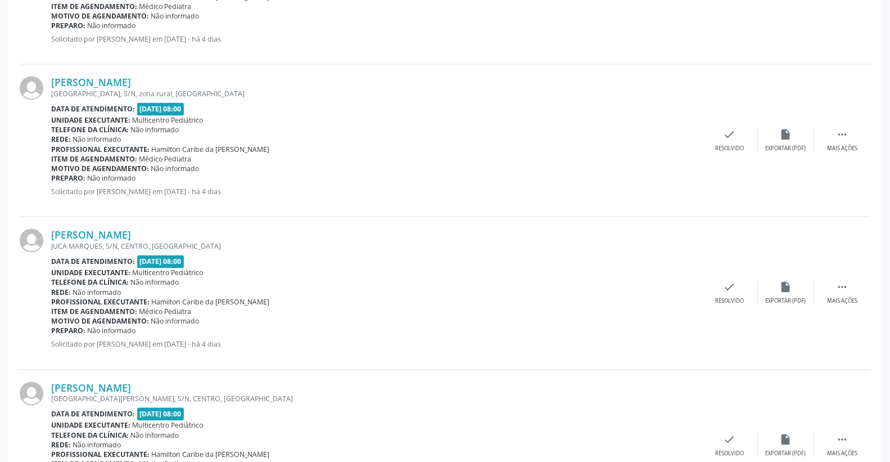
scroll to position [1302, 0]
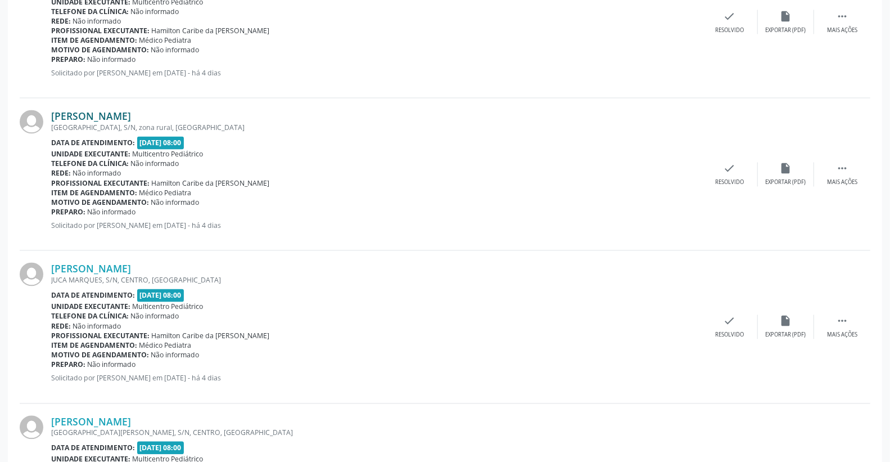
click at [120, 120] on link "[PERSON_NAME]" at bounding box center [91, 116] width 80 height 12
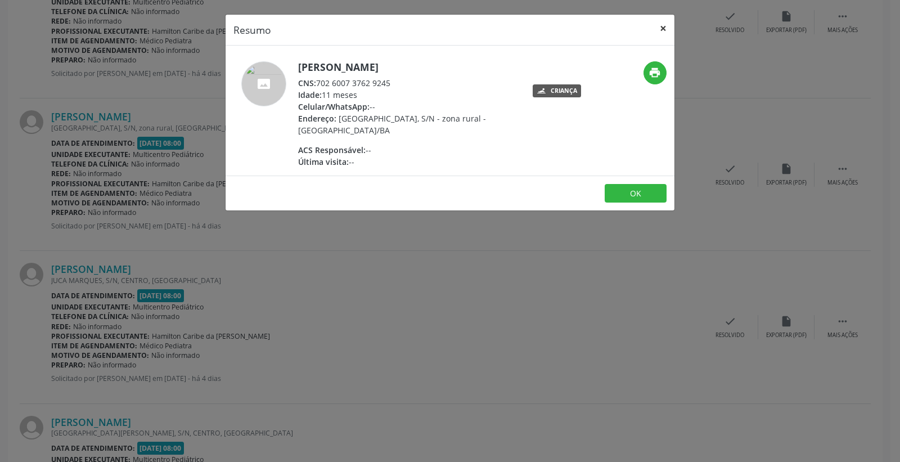
click at [664, 28] on button "×" at bounding box center [663, 29] width 22 height 28
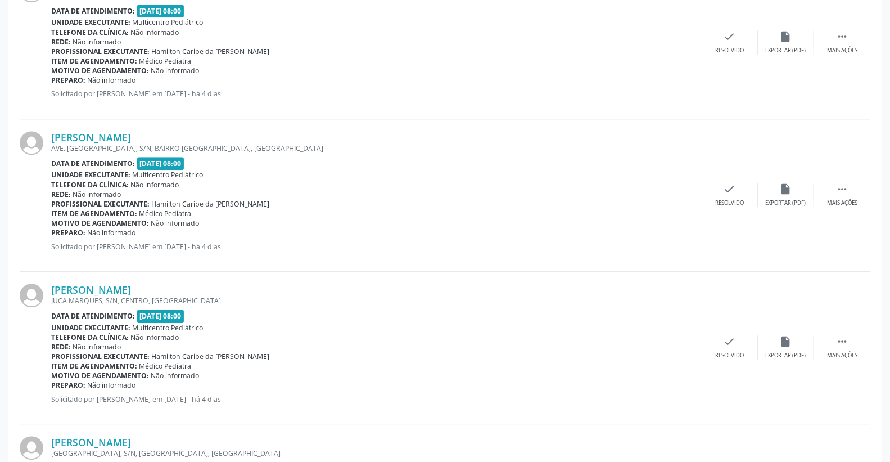
scroll to position [1740, 0]
click at [131, 139] on link "[PERSON_NAME]" at bounding box center [91, 136] width 80 height 12
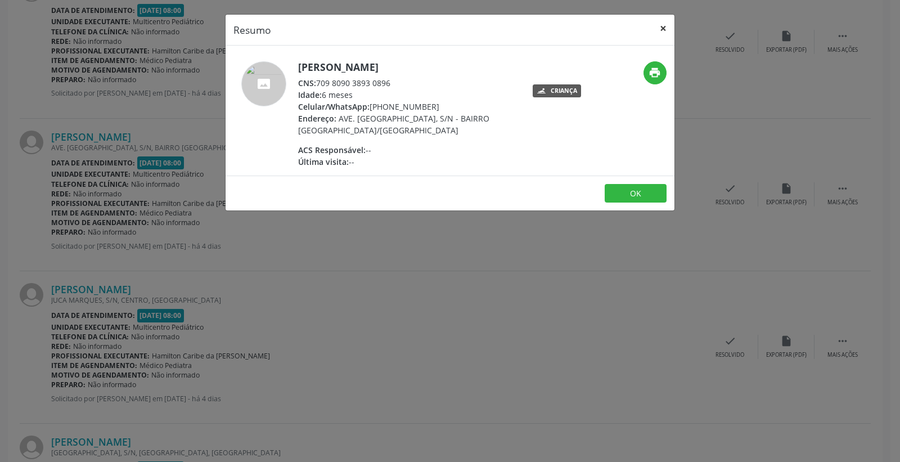
click at [661, 26] on button "×" at bounding box center [663, 29] width 22 height 28
